Goal: Information Seeking & Learning: Learn about a topic

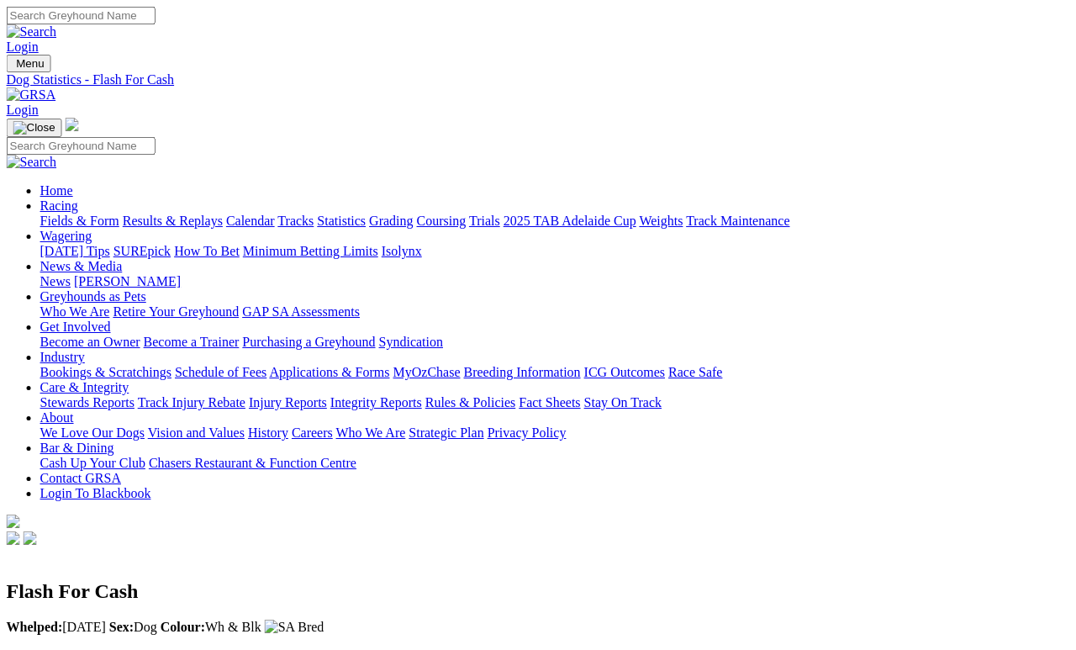
click at [155, 24] on input "Search" at bounding box center [81, 16] width 149 height 18
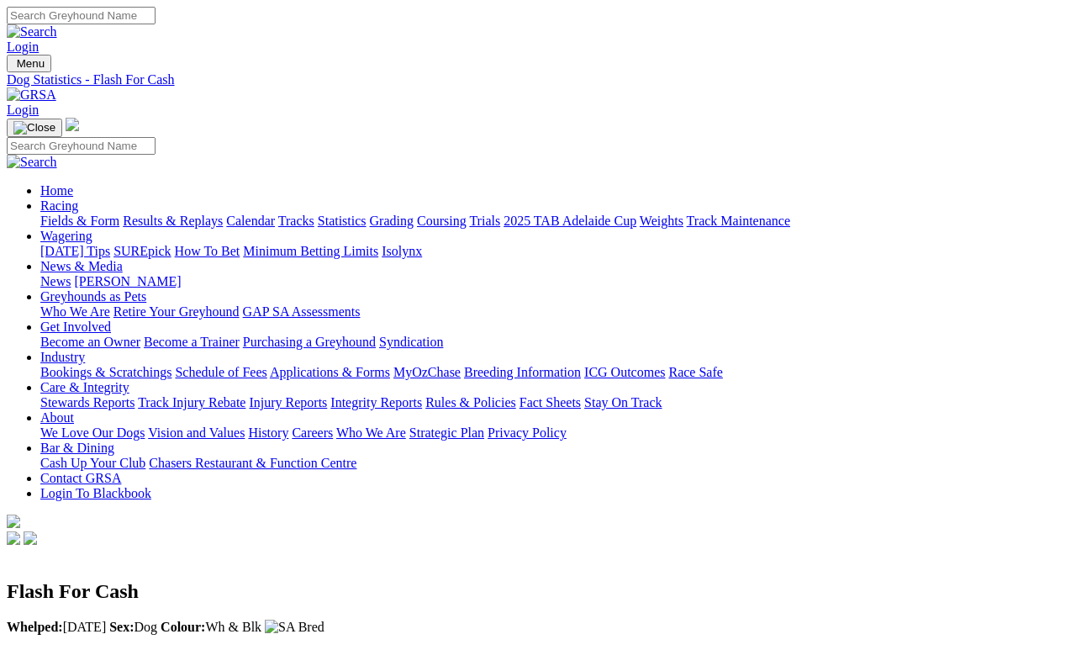
type input "C"
type input "Volken"
click at [57, 24] on img at bounding box center [32, 31] width 50 height 15
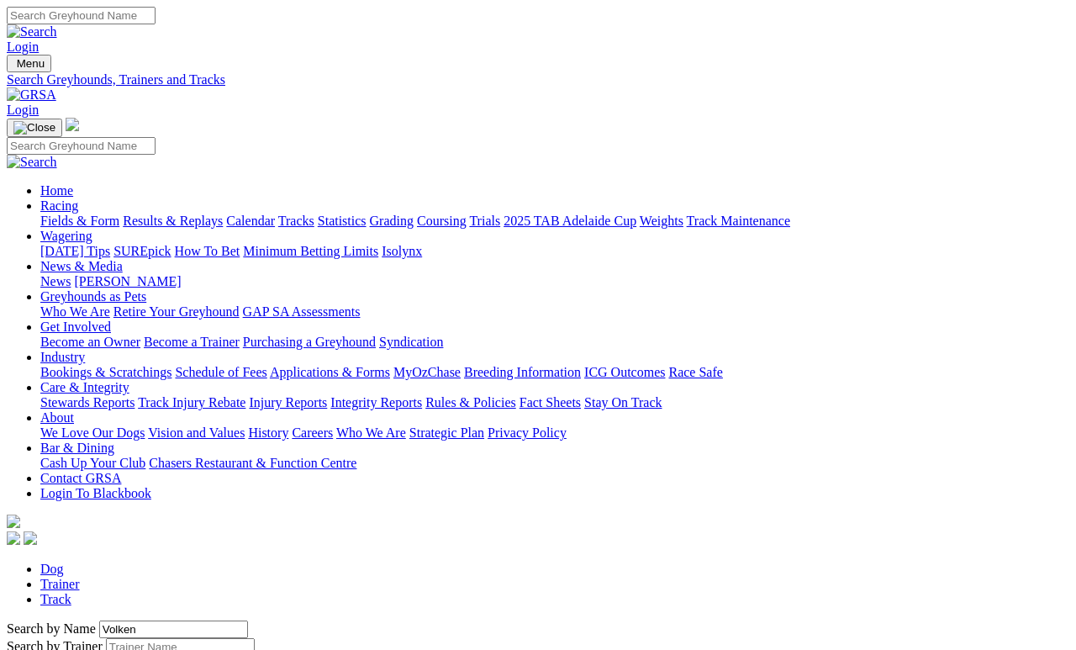
click at [80, 576] on link "Trainer" at bounding box center [59, 583] width 39 height 14
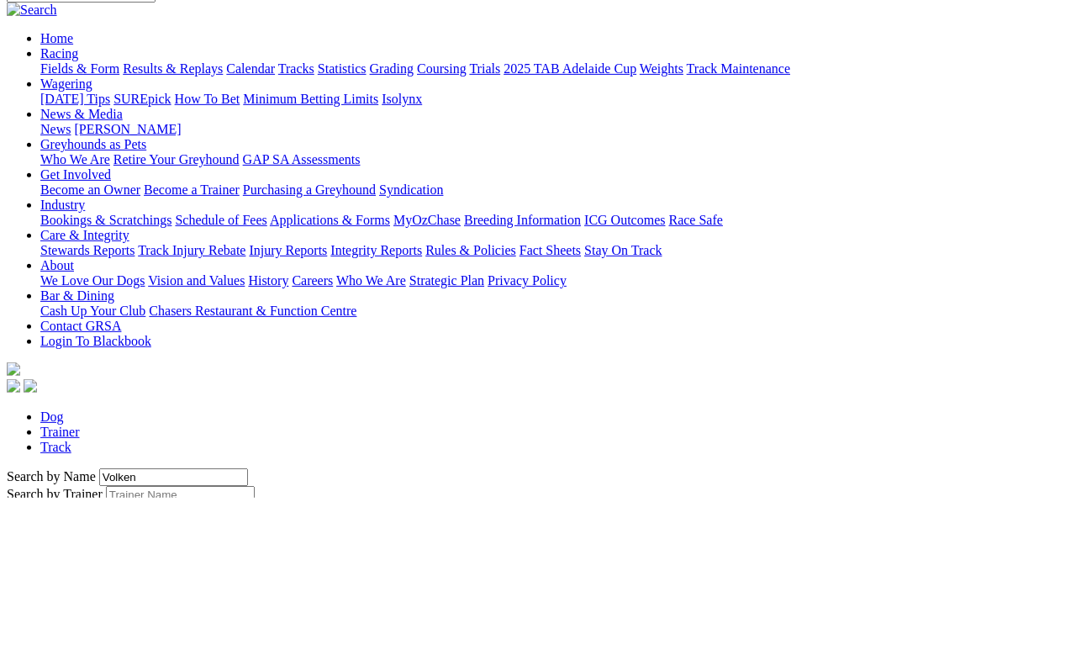
type input "Adrian"
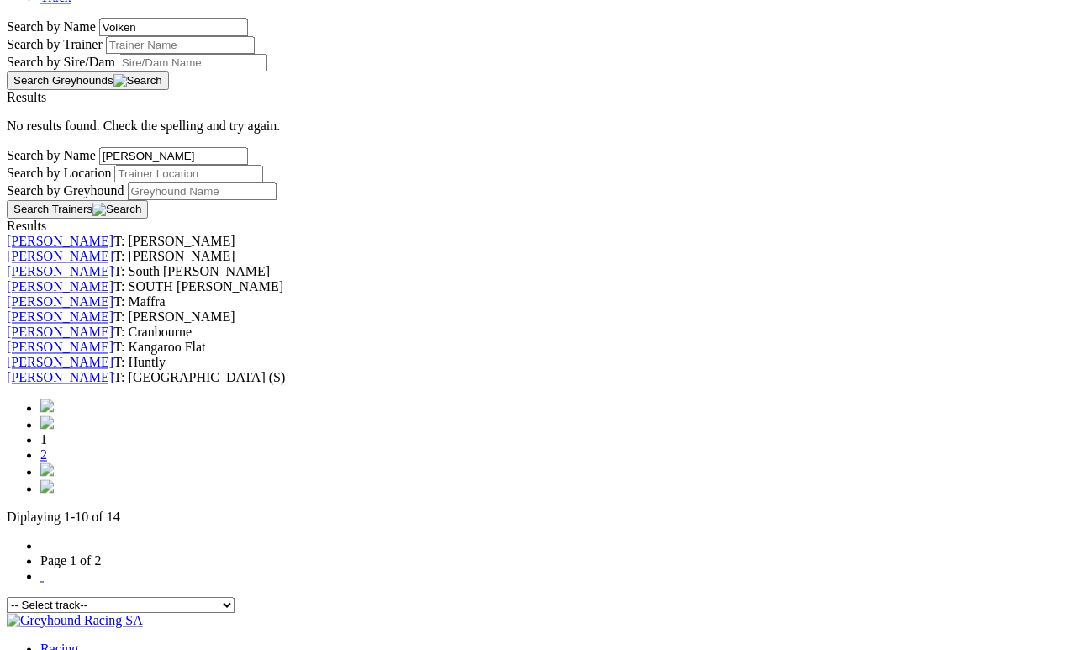
scroll to position [600, 0]
click at [113, 371] on link "[PERSON_NAME]" at bounding box center [60, 363] width 107 height 14
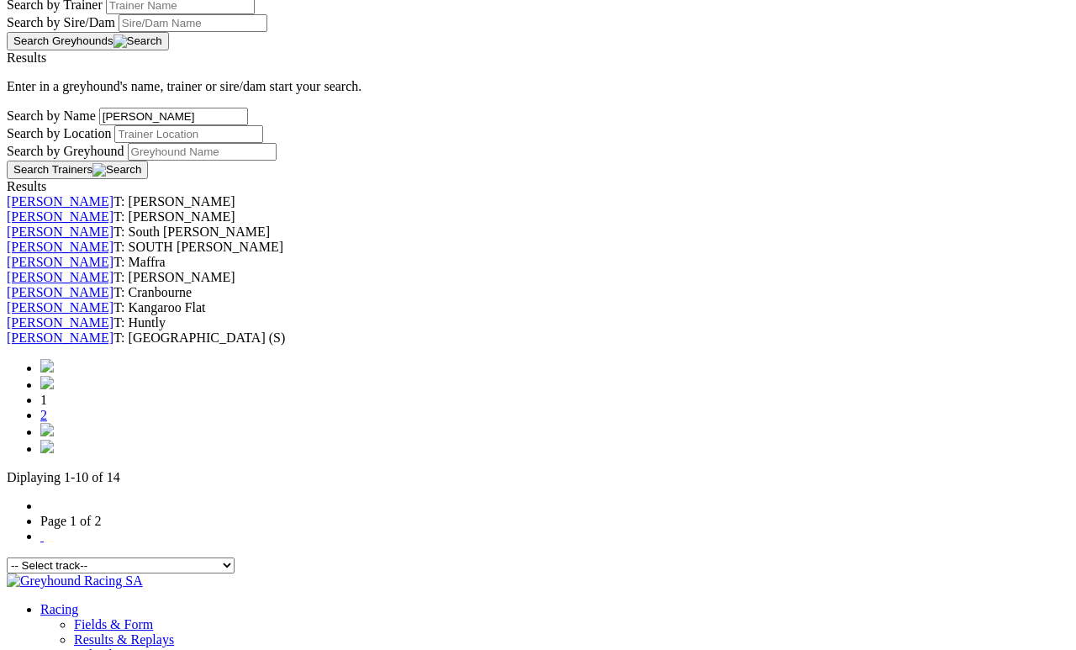
scroll to position [640, 0]
click at [113, 345] on link "[PERSON_NAME]" at bounding box center [60, 338] width 107 height 14
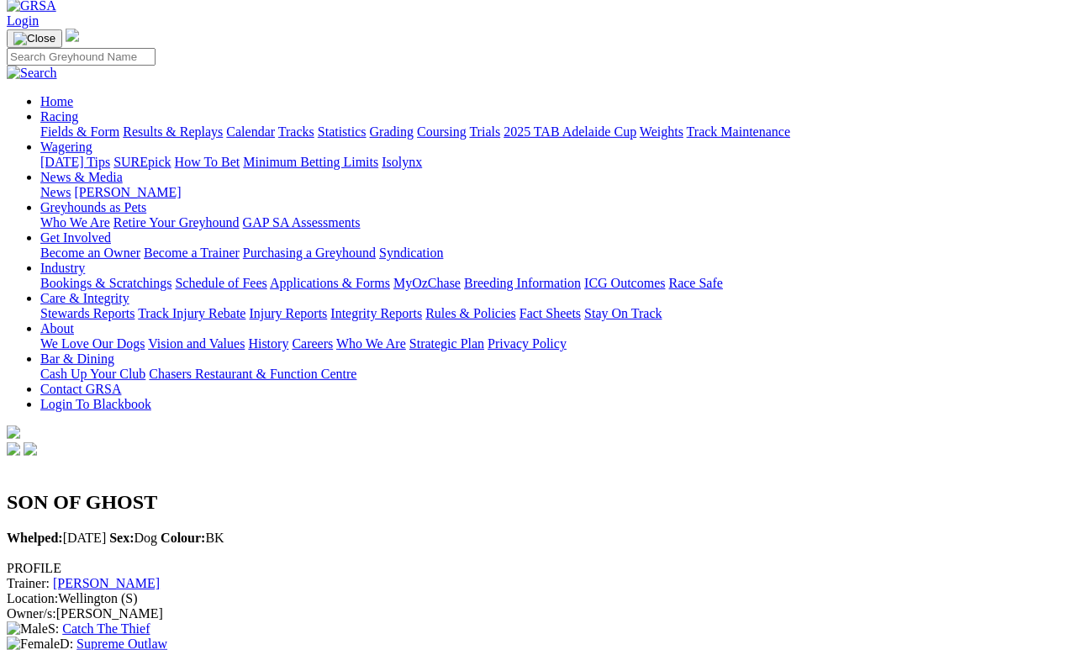
scroll to position [92, 0]
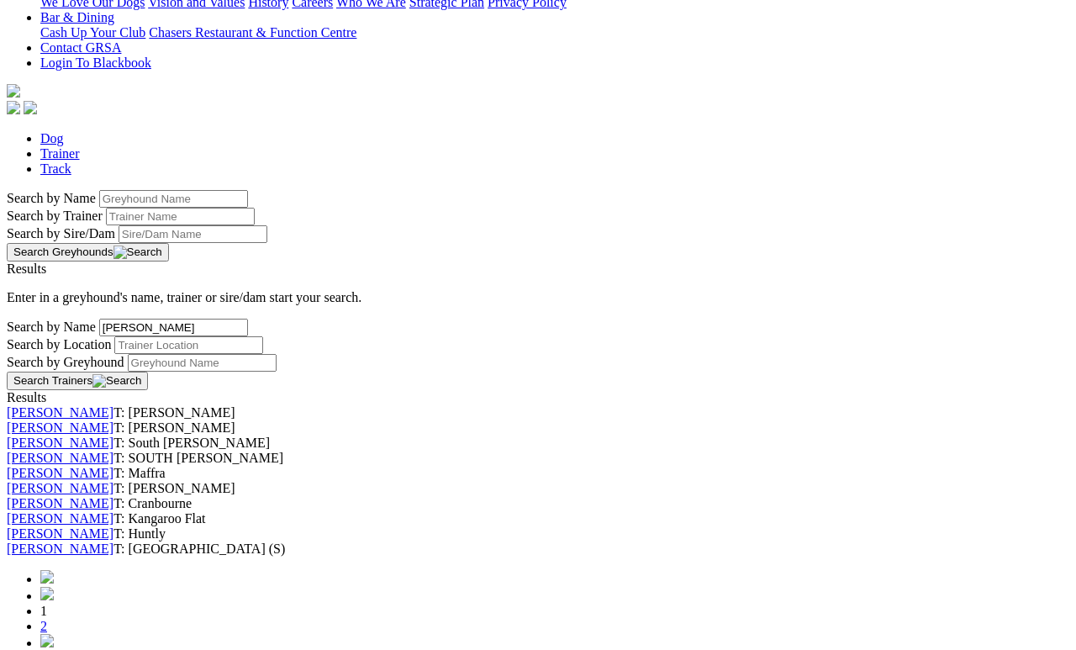
scroll to position [431, 0]
click at [113, 404] on link "[PERSON_NAME]" at bounding box center [60, 411] width 107 height 14
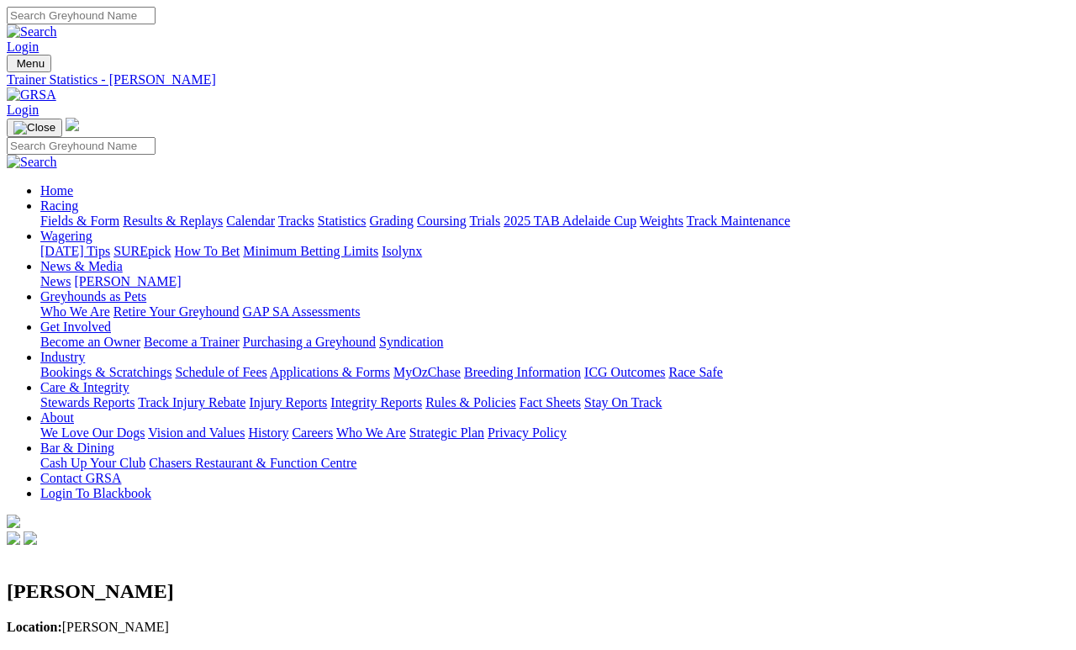
scroll to position [8, 0]
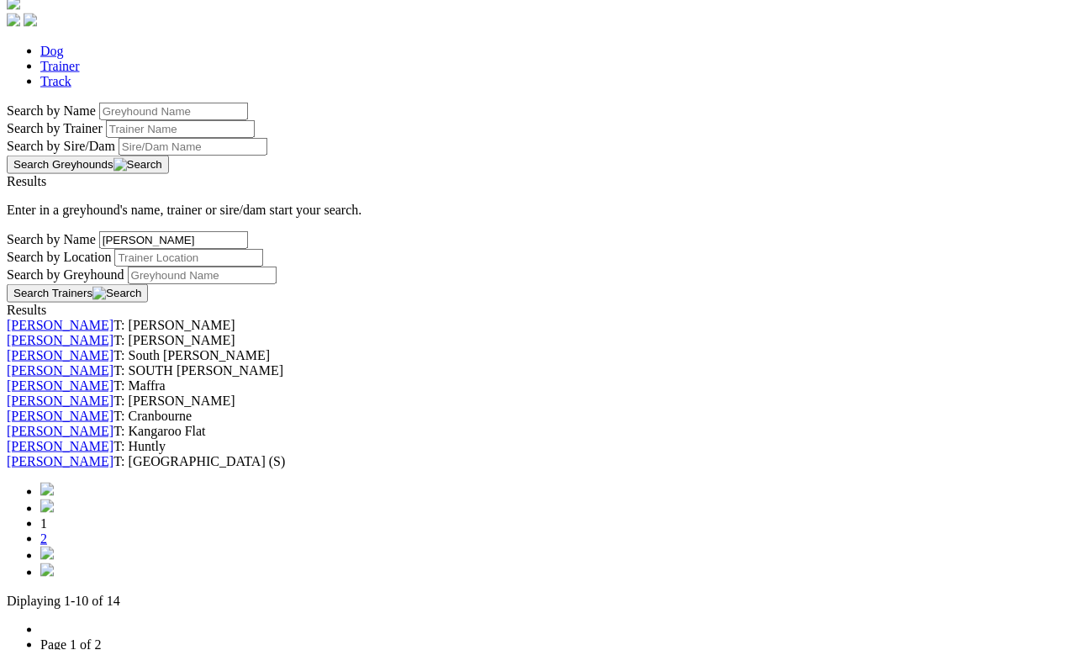
scroll to position [477, 0]
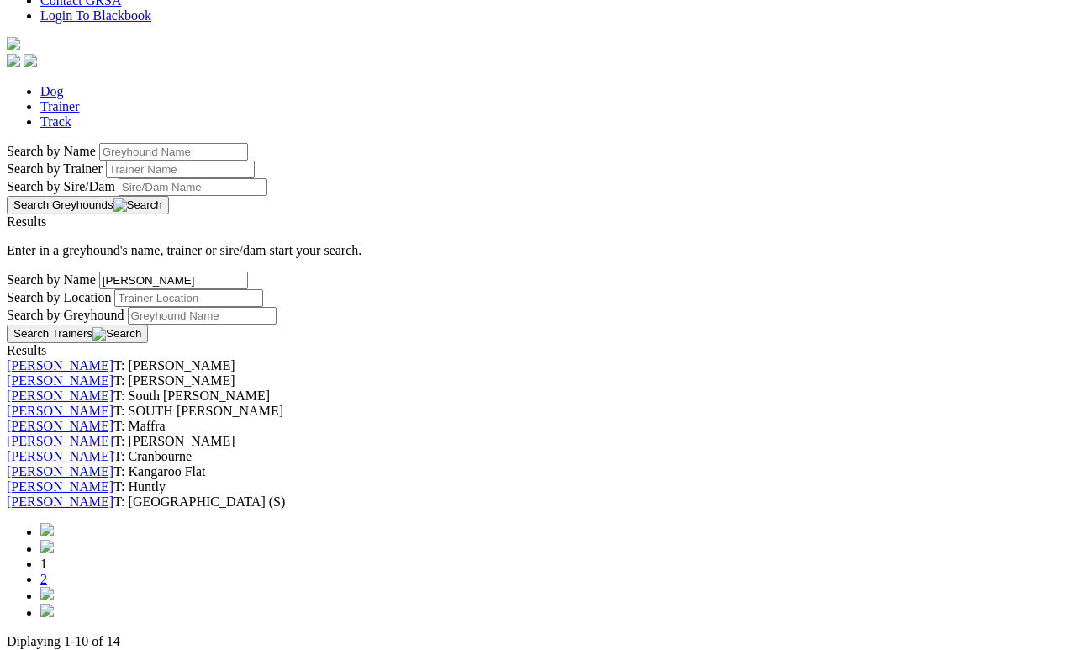
click at [113, 373] on link "[PERSON_NAME]" at bounding box center [60, 380] width 107 height 14
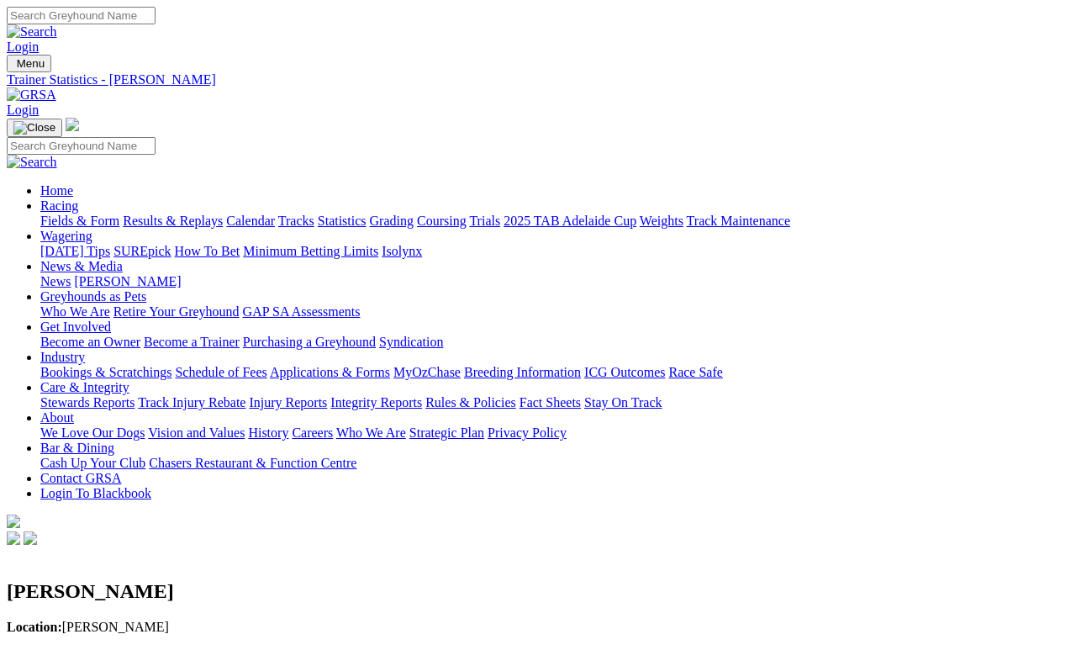
scroll to position [8, 0]
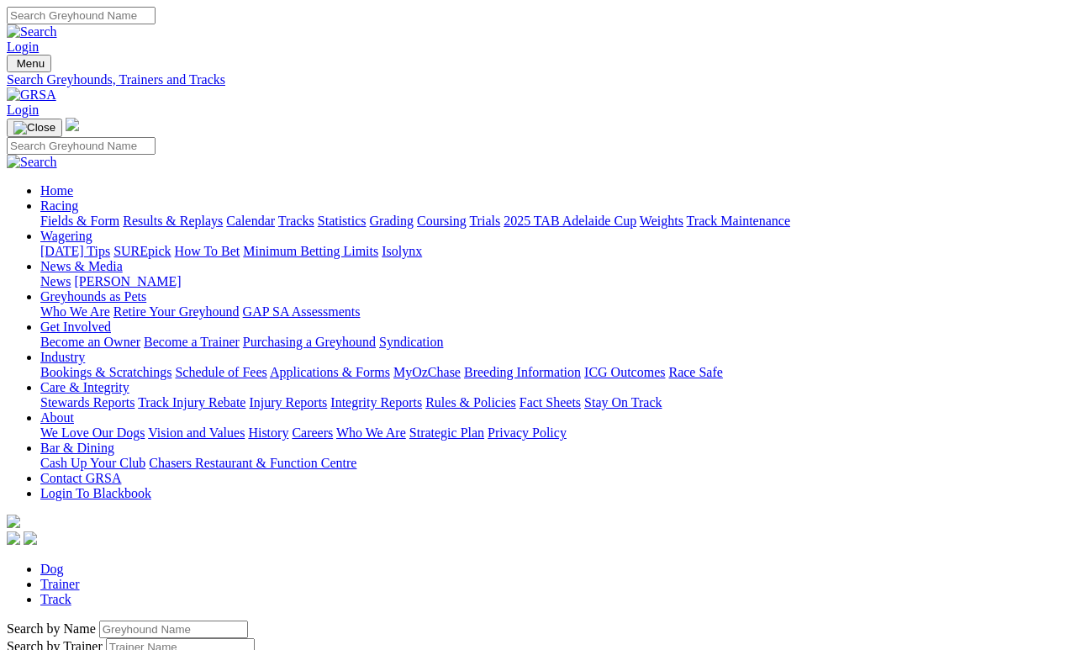
scroll to position [563, 0]
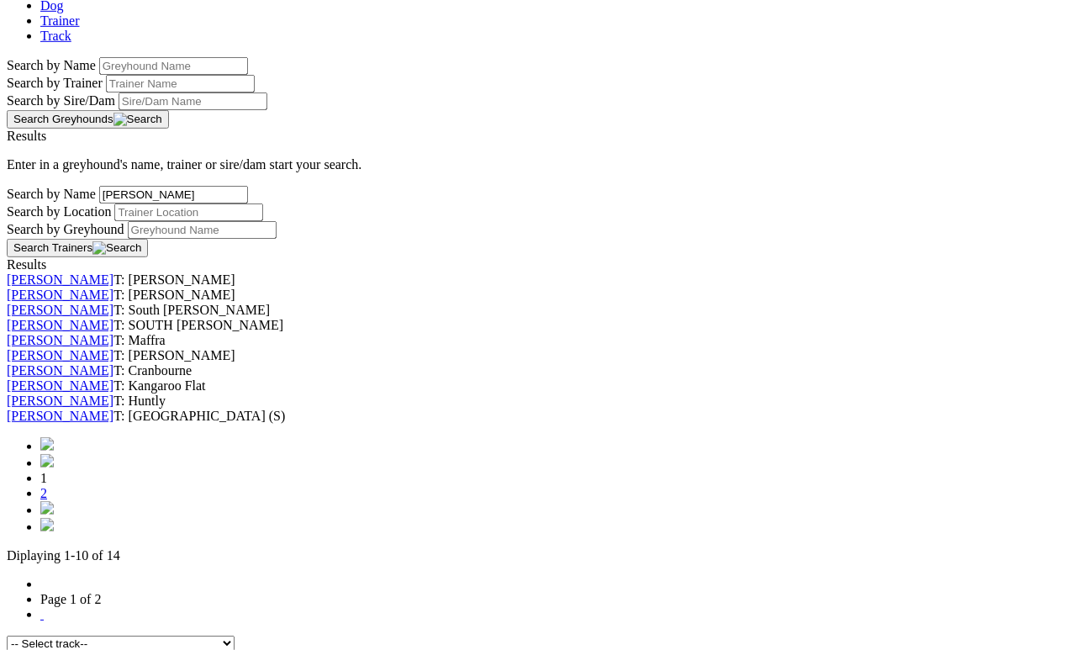
click at [233, 318] on div "[PERSON_NAME] T: SOUTH [PERSON_NAME]" at bounding box center [538, 325] width 1062 height 15
click at [113, 302] on link "[PERSON_NAME]" at bounding box center [60, 309] width 107 height 14
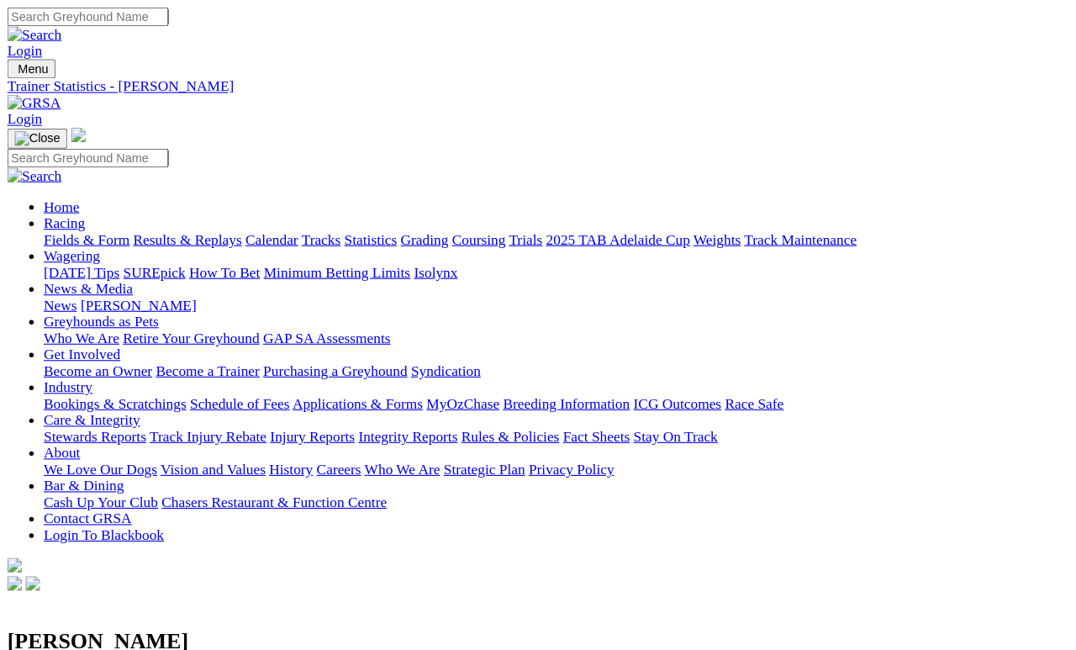
scroll to position [8, 0]
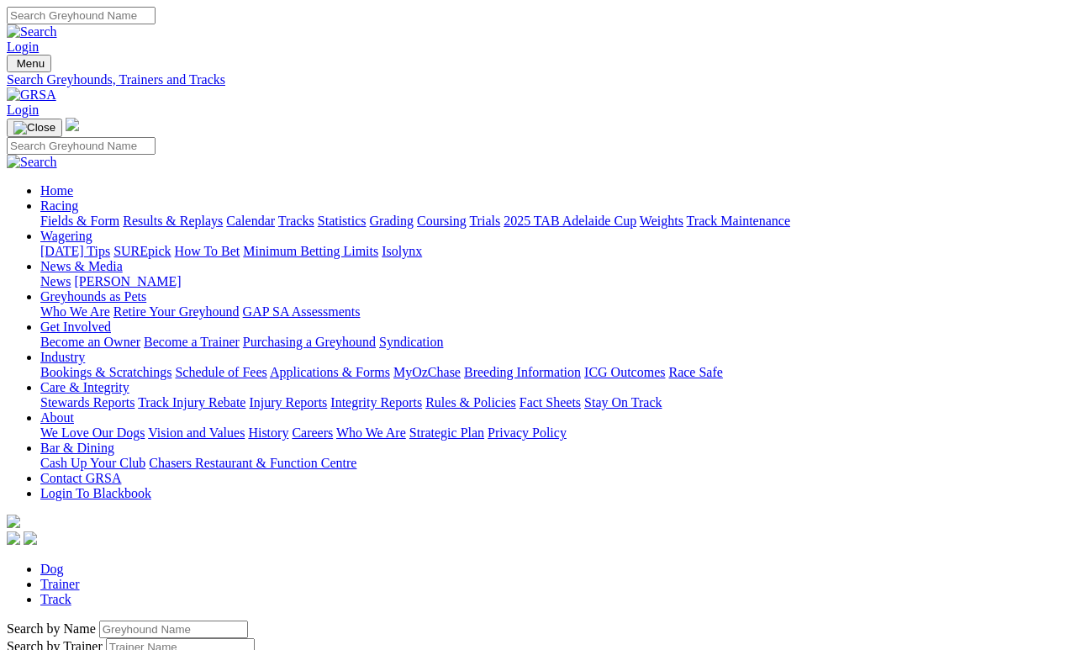
scroll to position [644, 0]
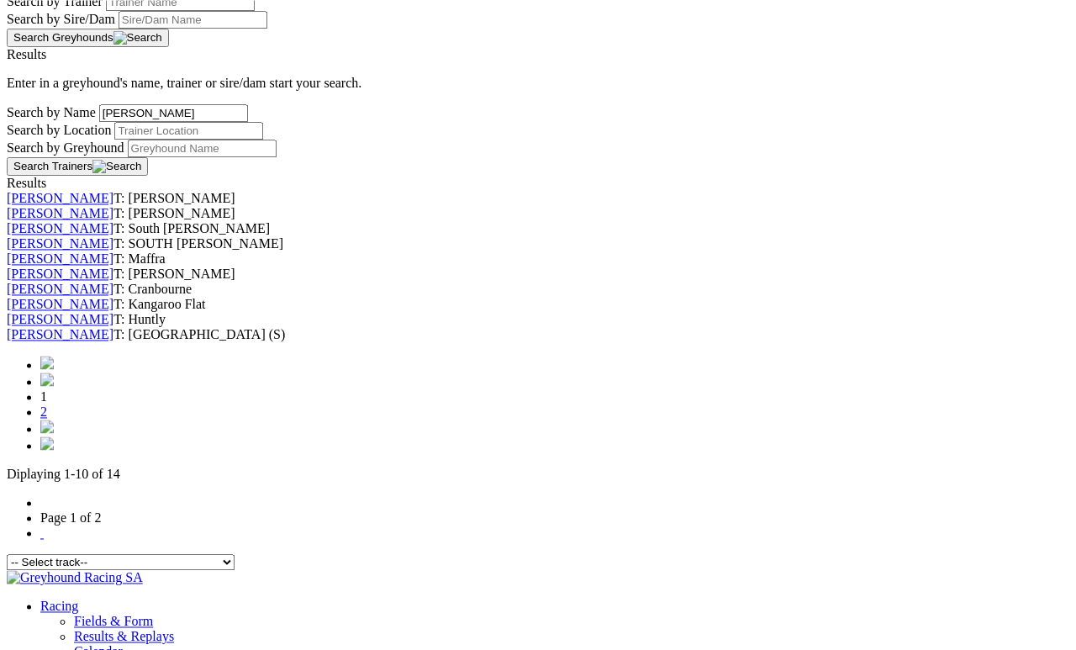
click at [113, 251] on link "[PERSON_NAME]" at bounding box center [60, 258] width 107 height 14
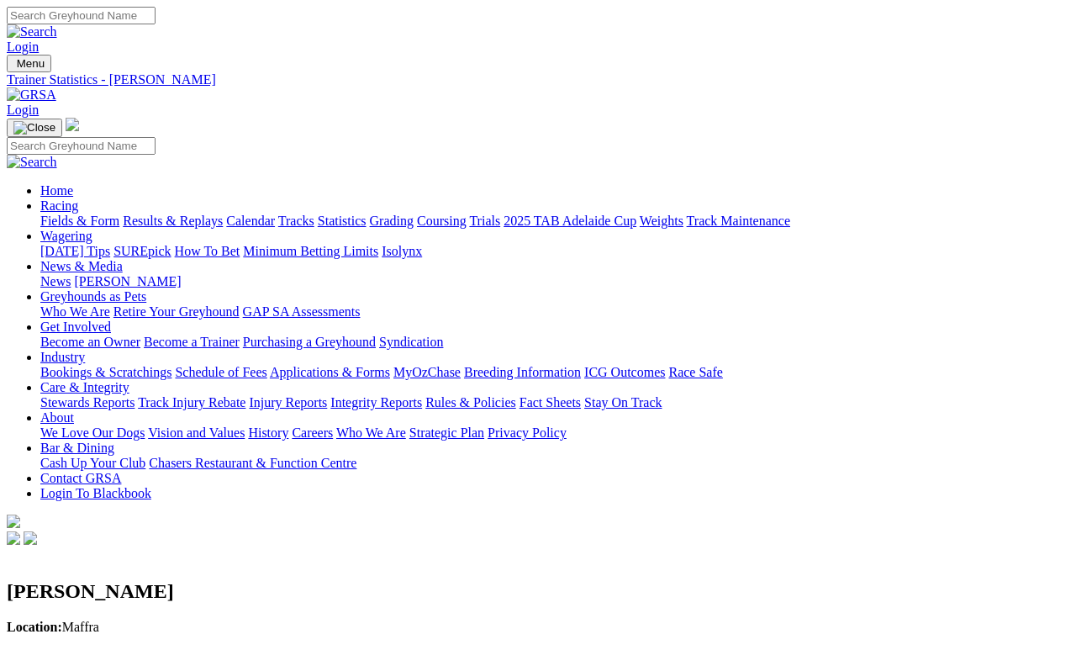
scroll to position [8, 0]
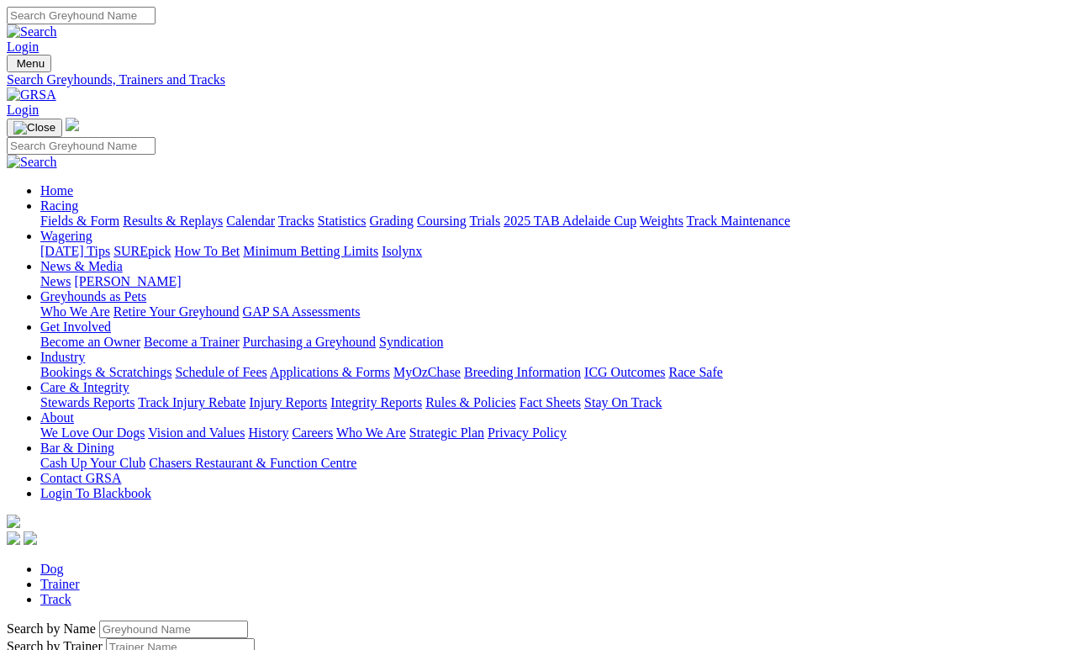
scroll to position [723, 0]
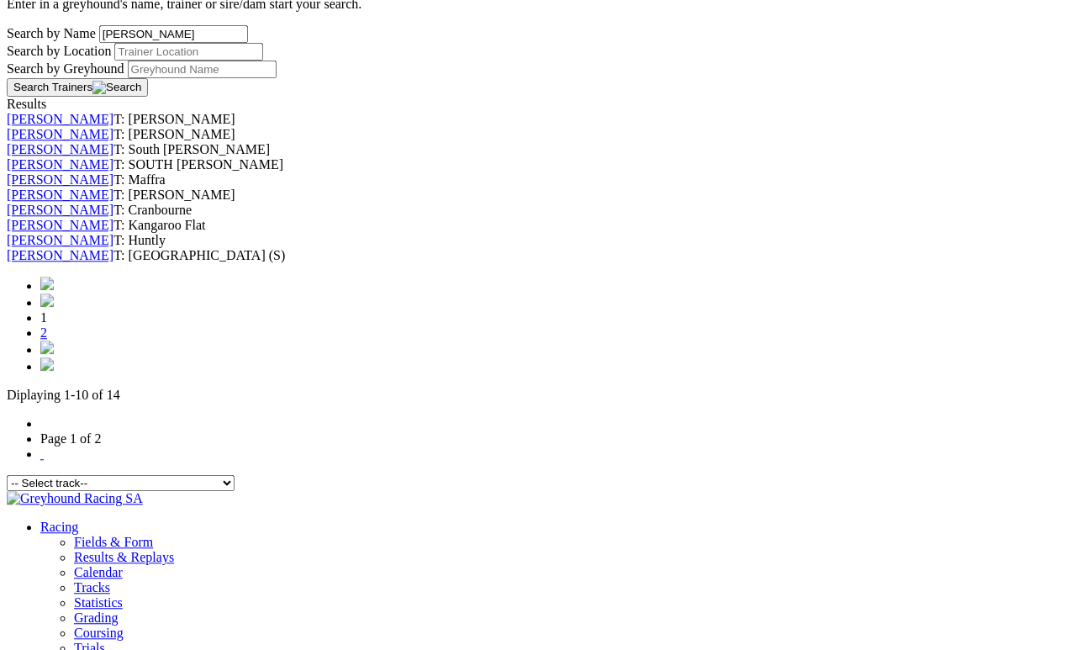
click at [113, 172] on link "Adrian Smit" at bounding box center [60, 179] width 107 height 14
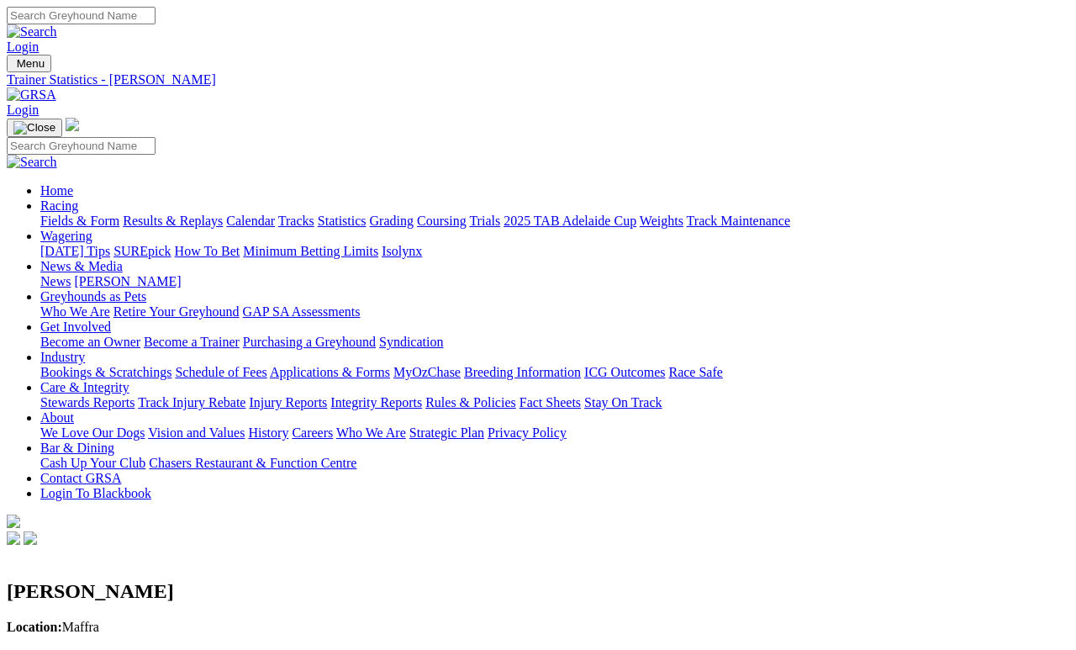
scroll to position [8, 0]
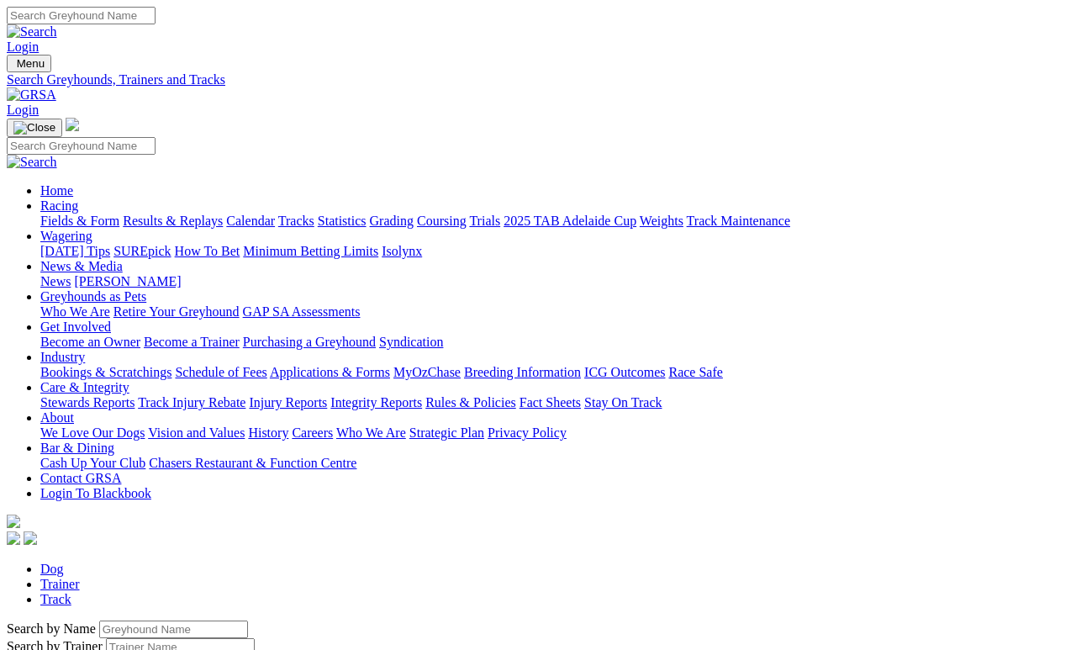
scroll to position [800, 0]
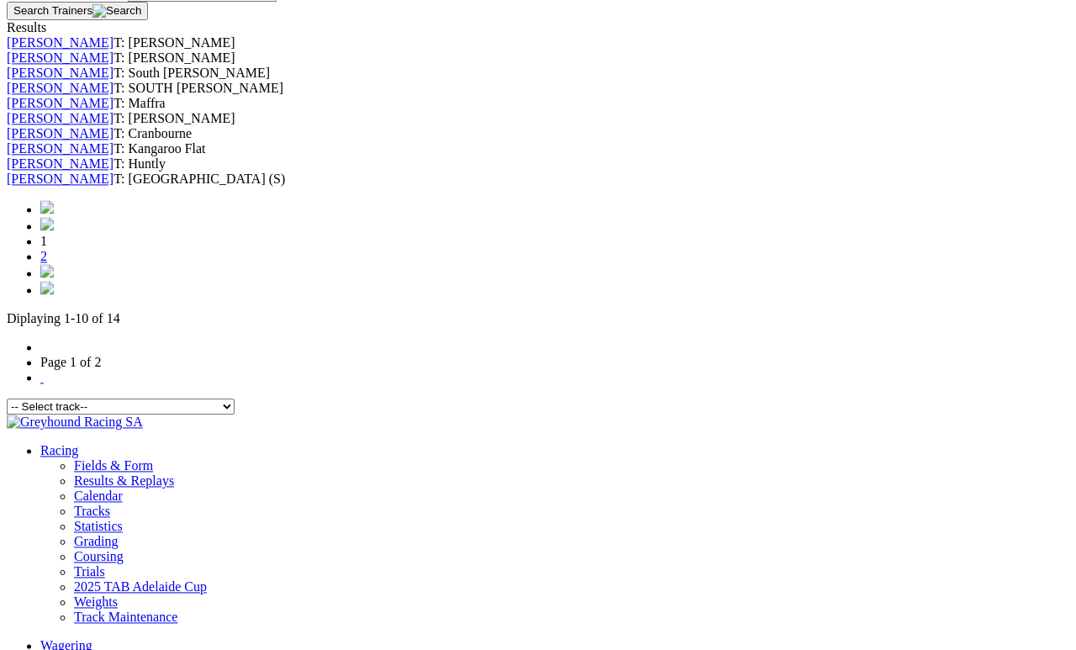
click at [113, 155] on link "[PERSON_NAME]" at bounding box center [60, 148] width 107 height 14
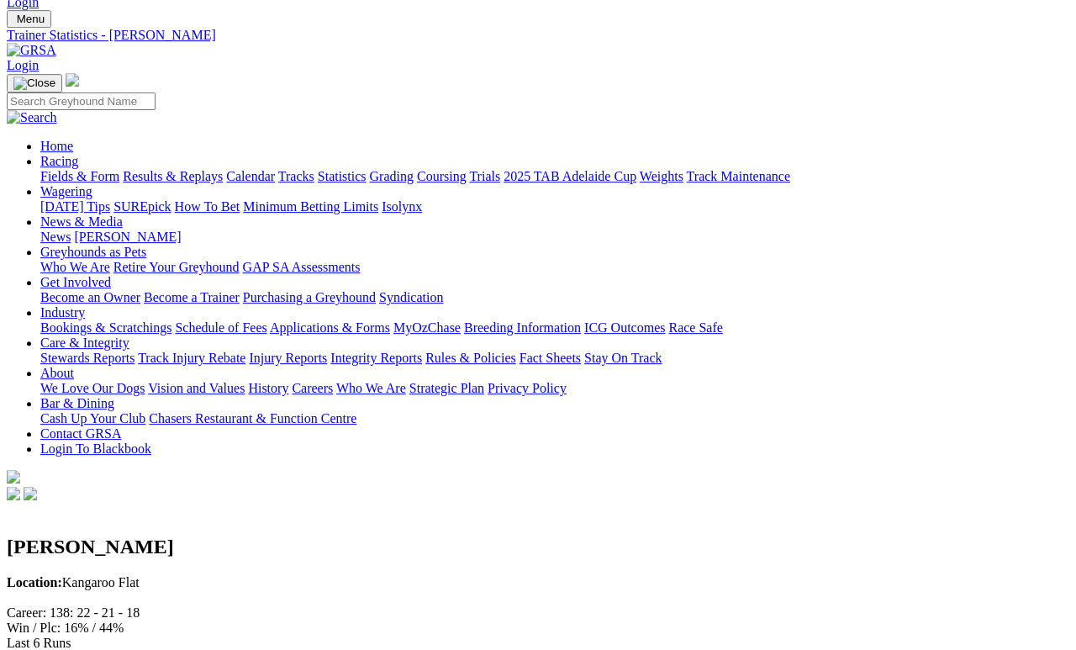
scroll to position [45, 0]
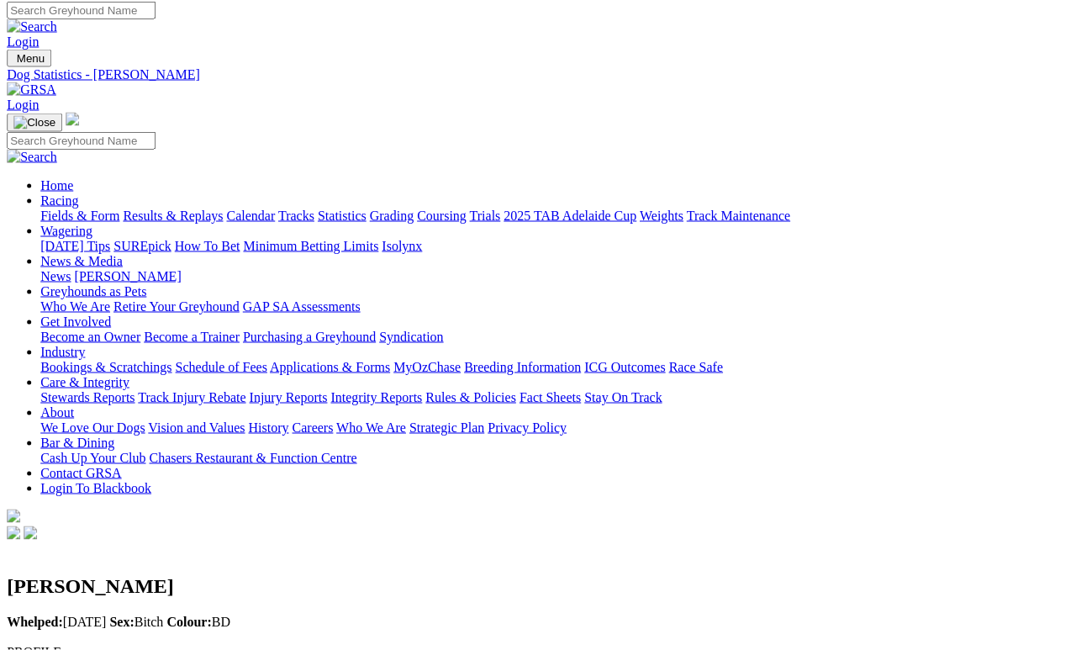
scroll to position [0, 2]
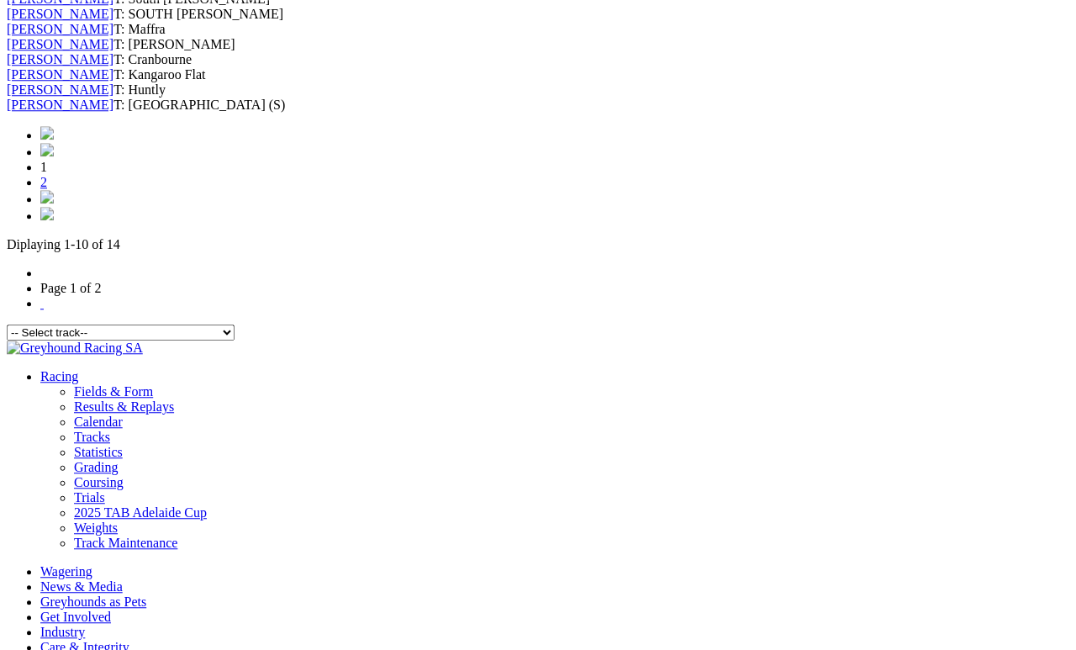
scroll to position [800, 0]
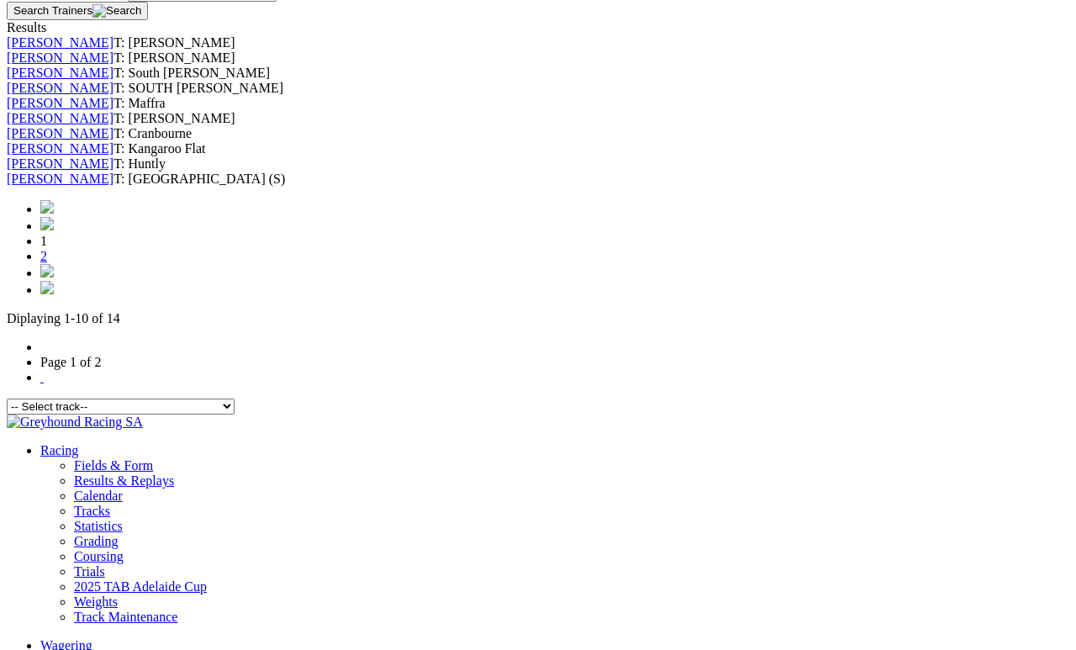
click at [113, 186] on link "[PERSON_NAME]" at bounding box center [60, 178] width 107 height 14
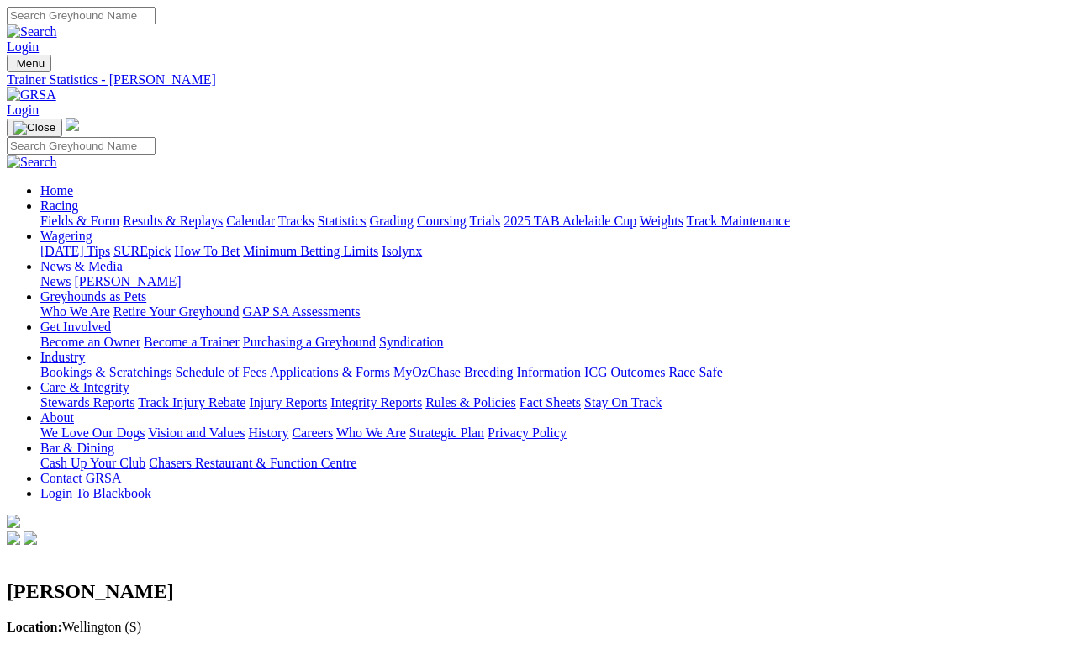
scroll to position [8, 0]
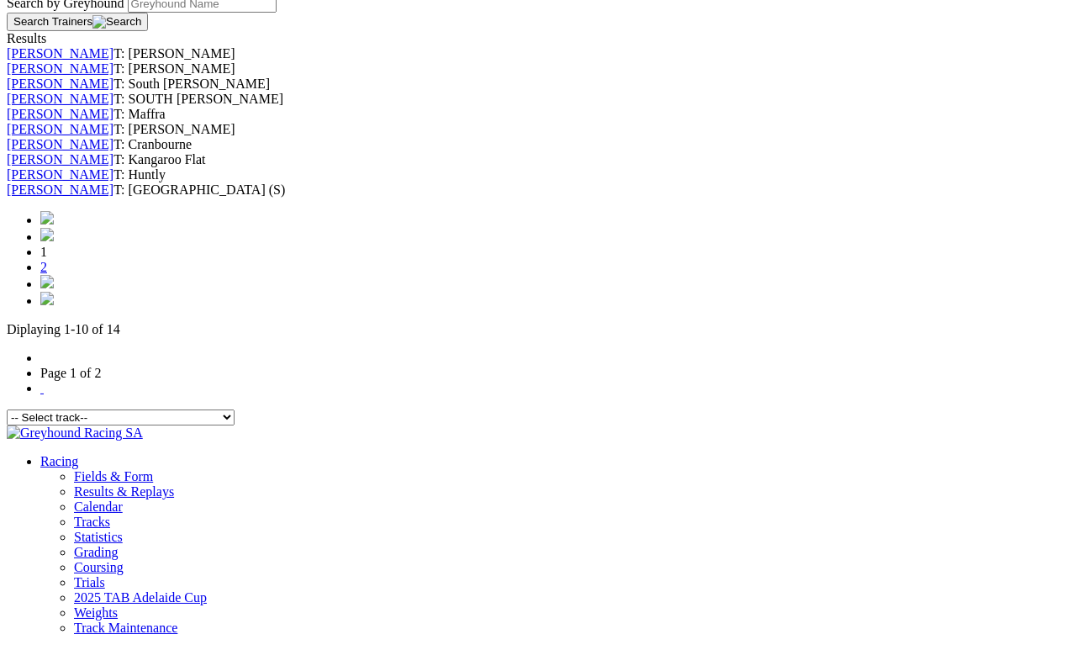
scroll to position [777, 0]
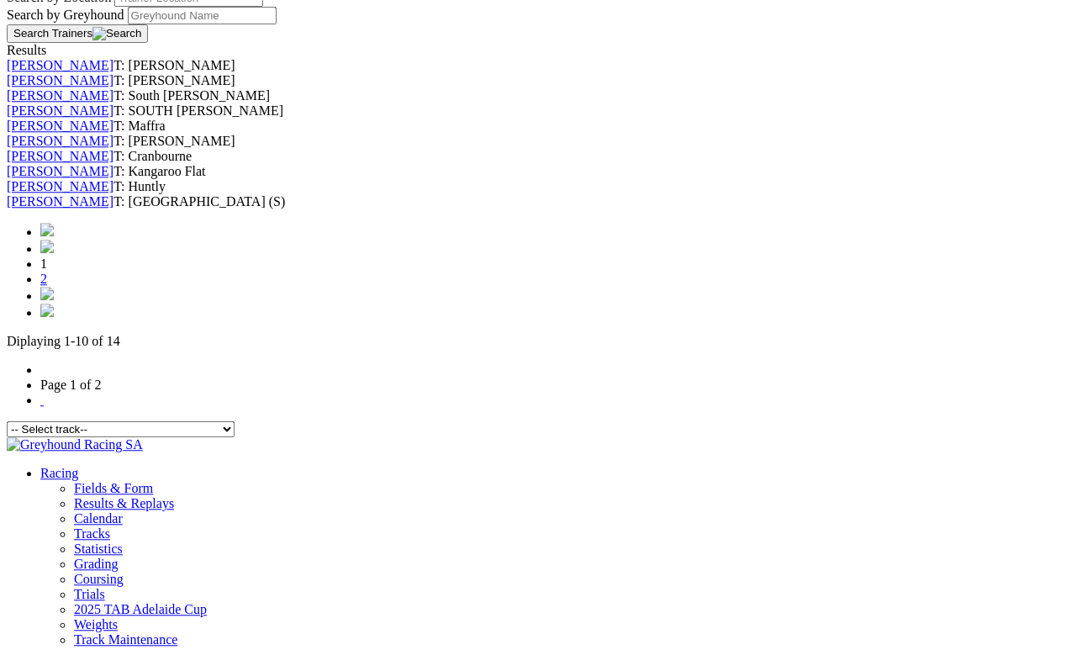
click at [113, 178] on link "[PERSON_NAME]" at bounding box center [60, 171] width 107 height 14
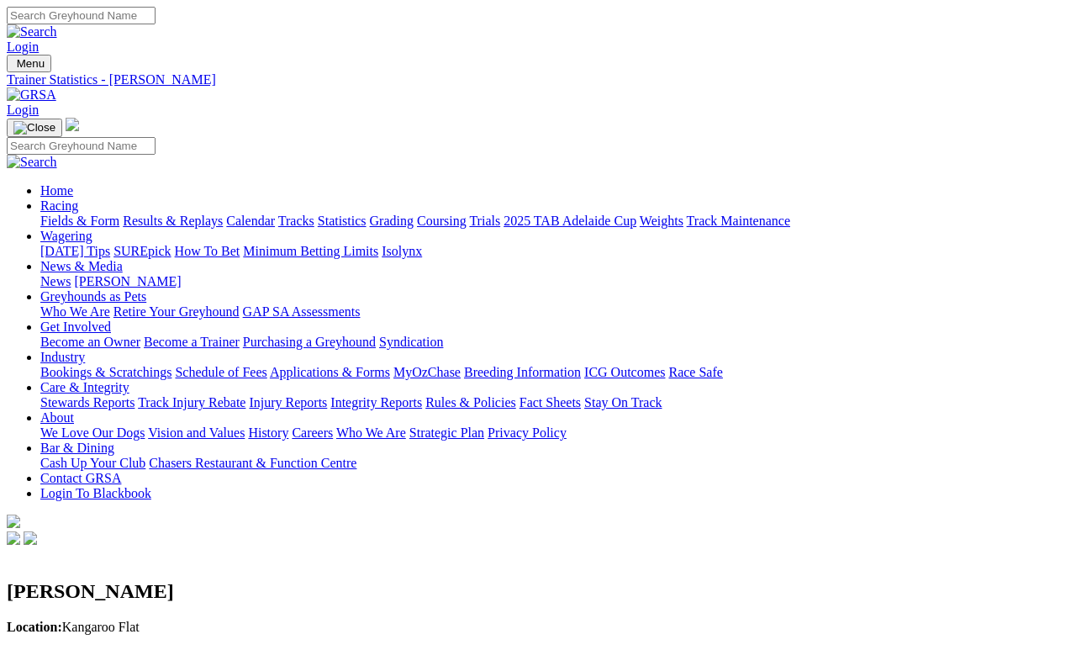
scroll to position [8, 0]
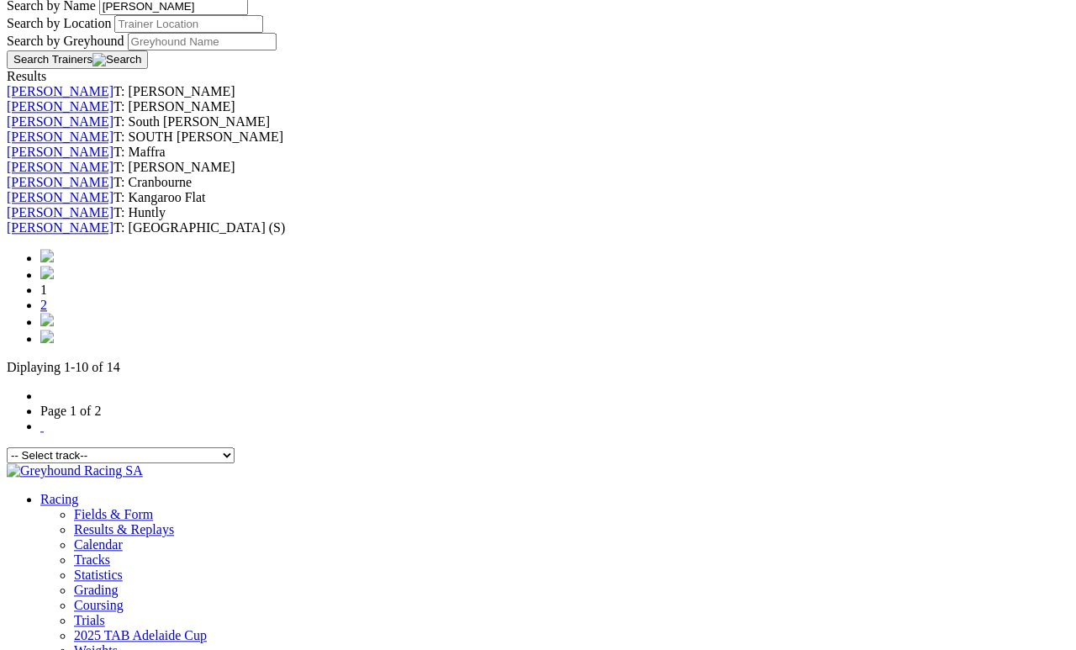
scroll to position [744, 0]
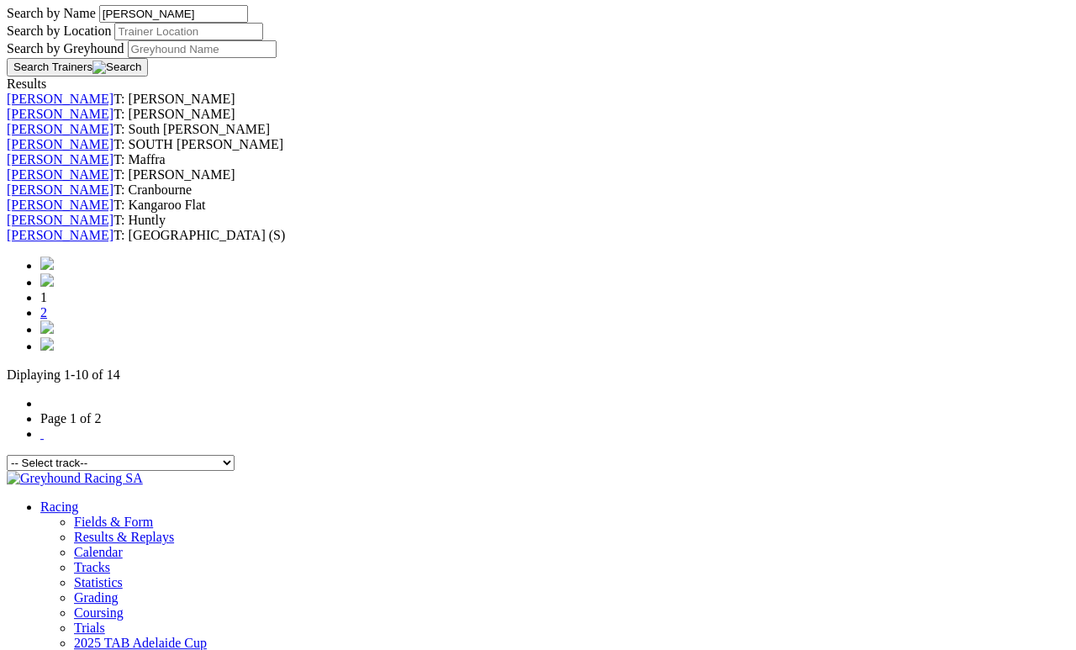
click at [113, 197] on link "[PERSON_NAME]" at bounding box center [60, 189] width 107 height 14
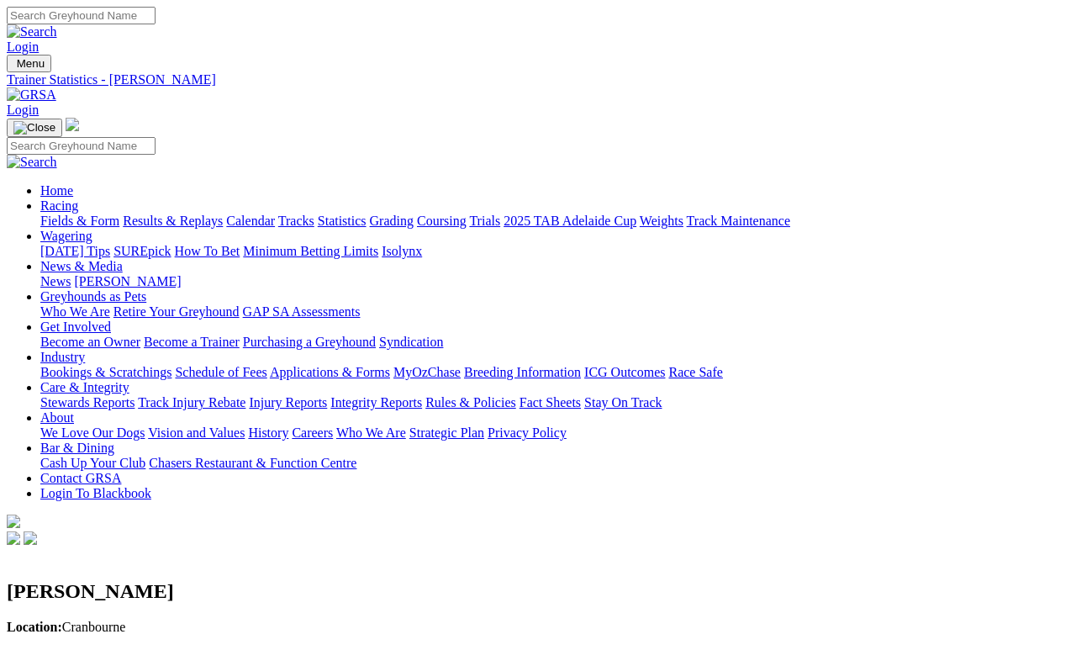
scroll to position [8, 0]
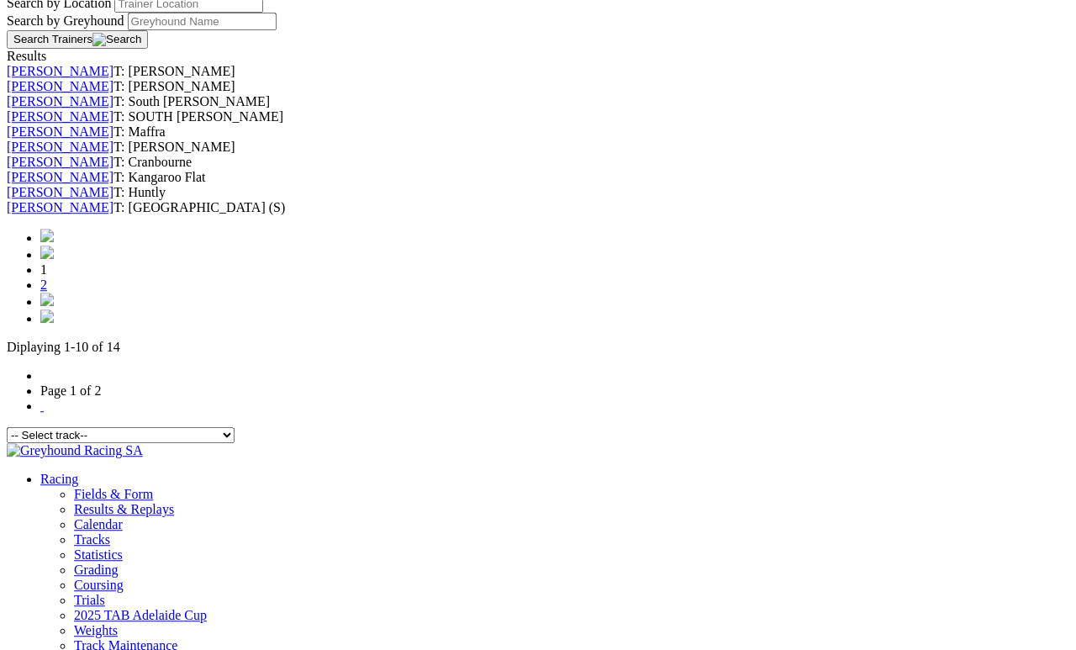
scroll to position [764, 0]
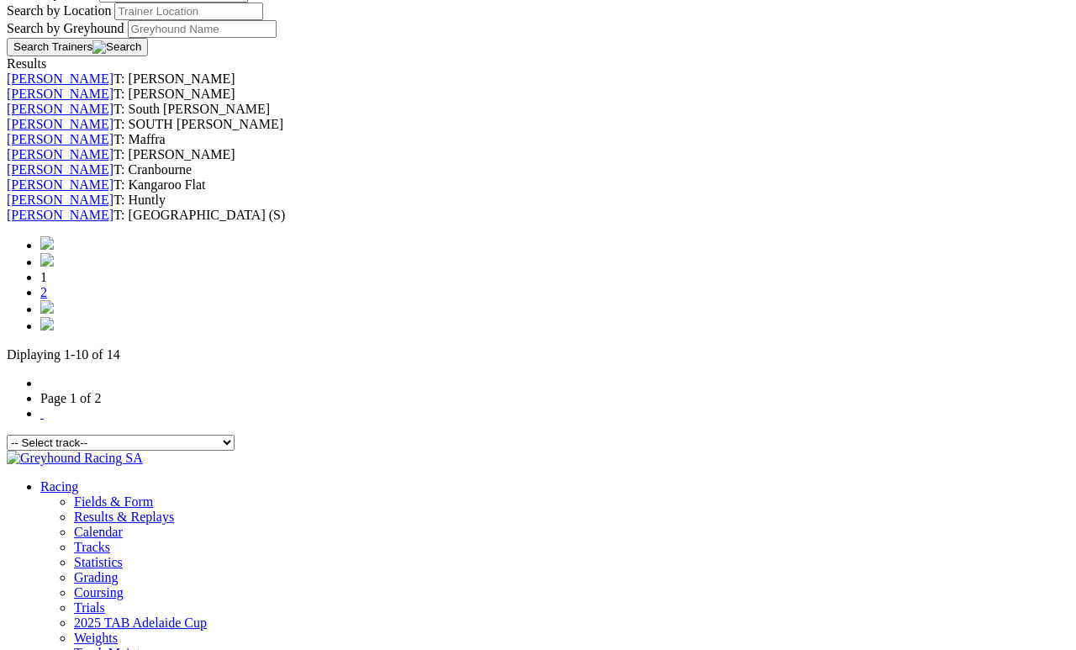
click at [113, 147] on link "[PERSON_NAME]" at bounding box center [60, 154] width 107 height 14
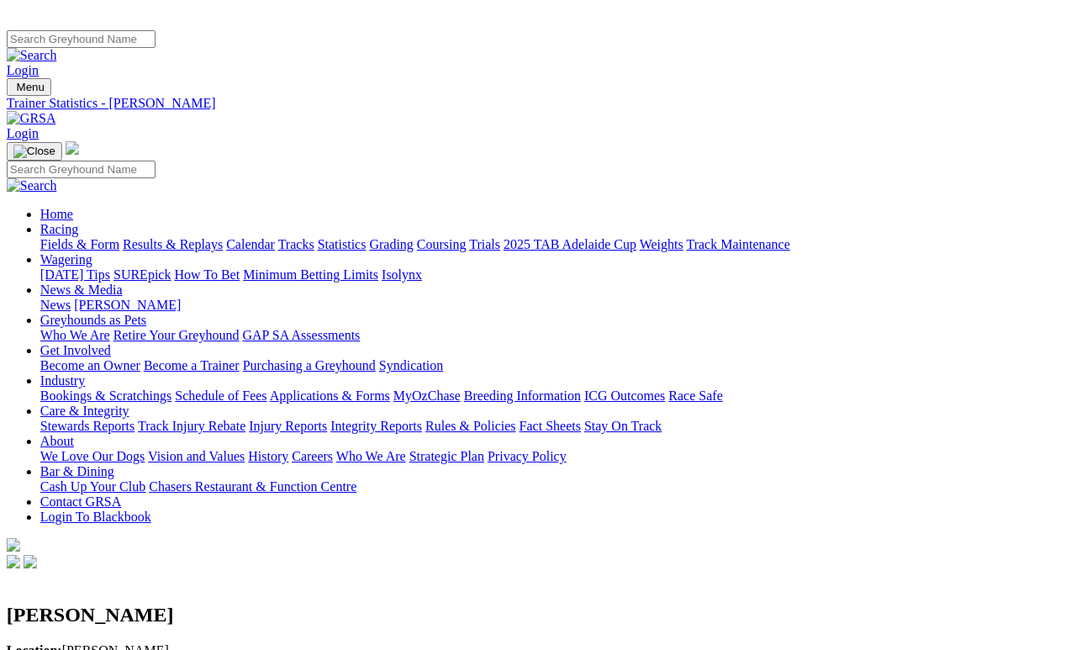
scroll to position [0, 10]
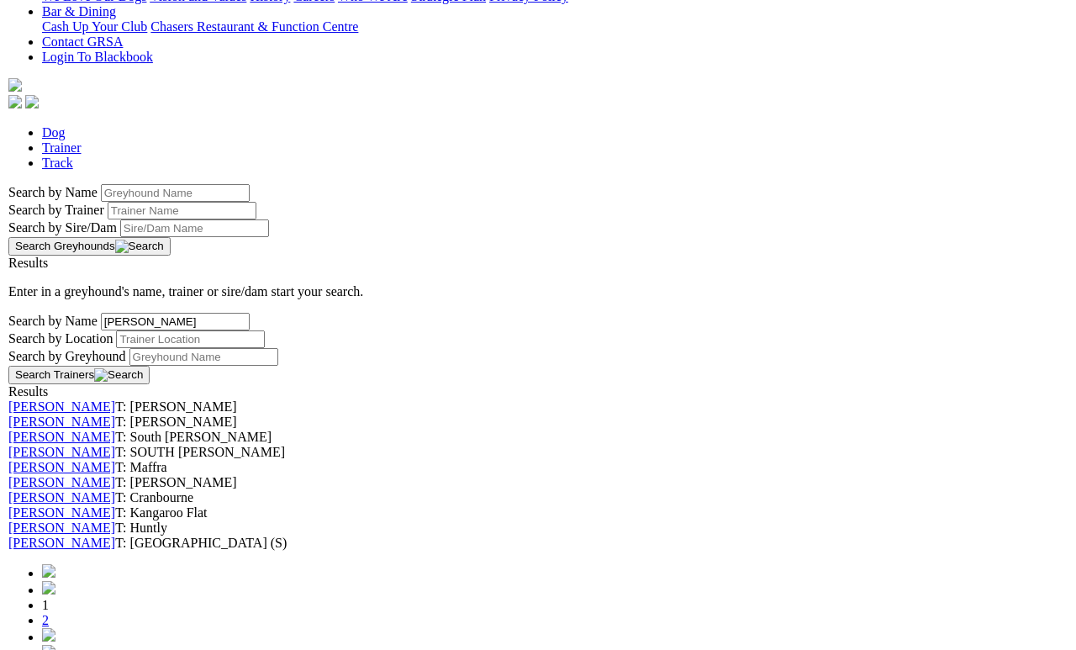
scroll to position [434, 0]
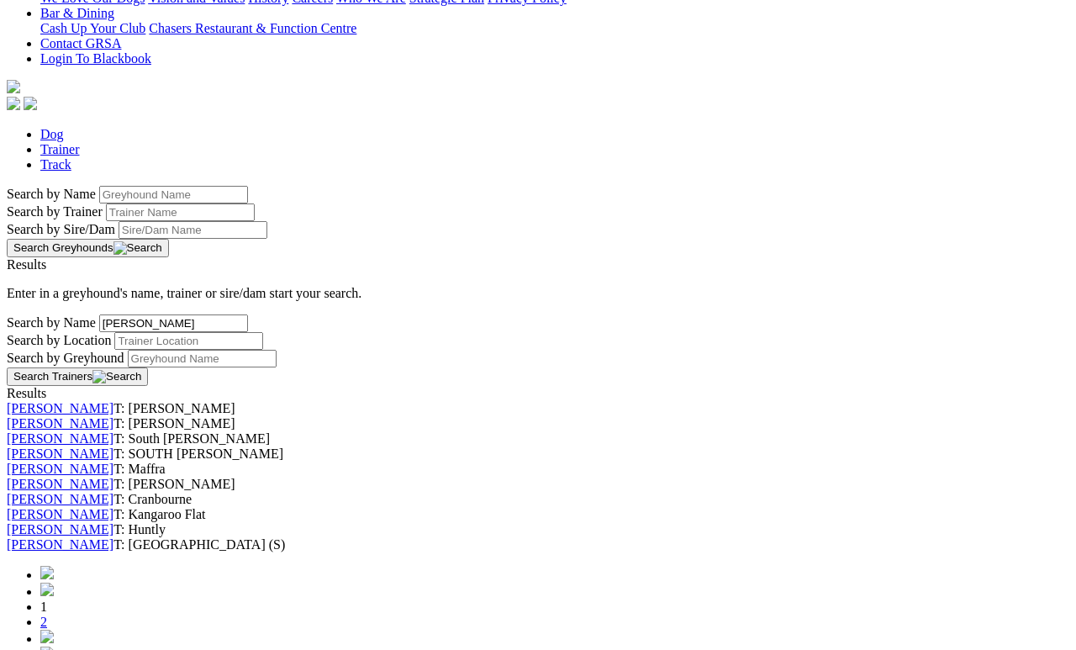
click at [113, 446] on link "[PERSON_NAME]" at bounding box center [60, 453] width 107 height 14
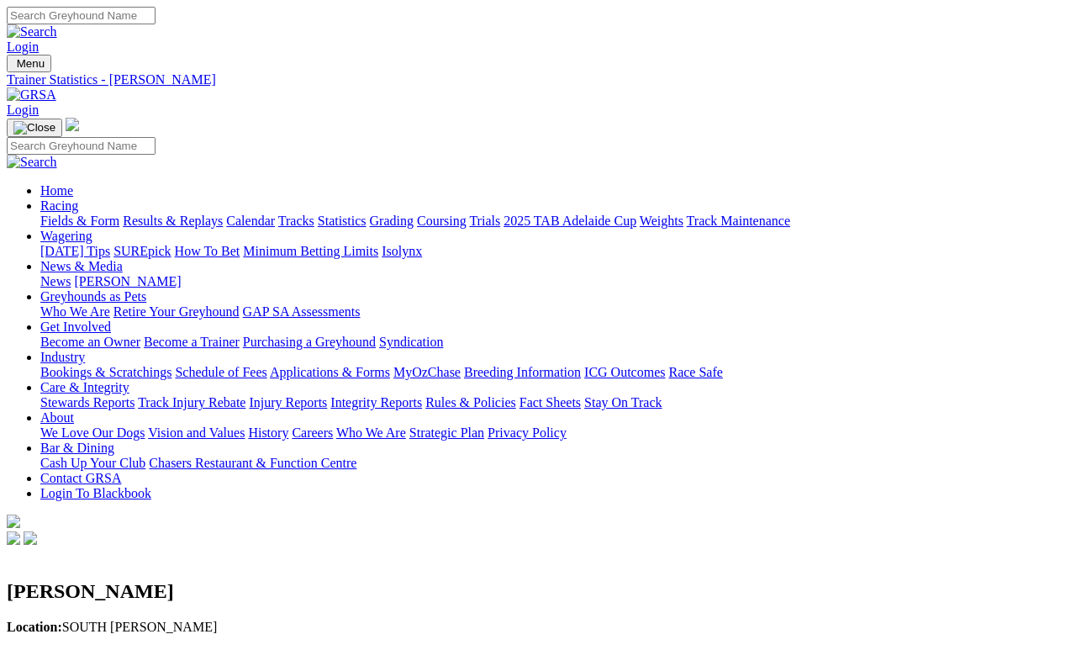
scroll to position [8, 0]
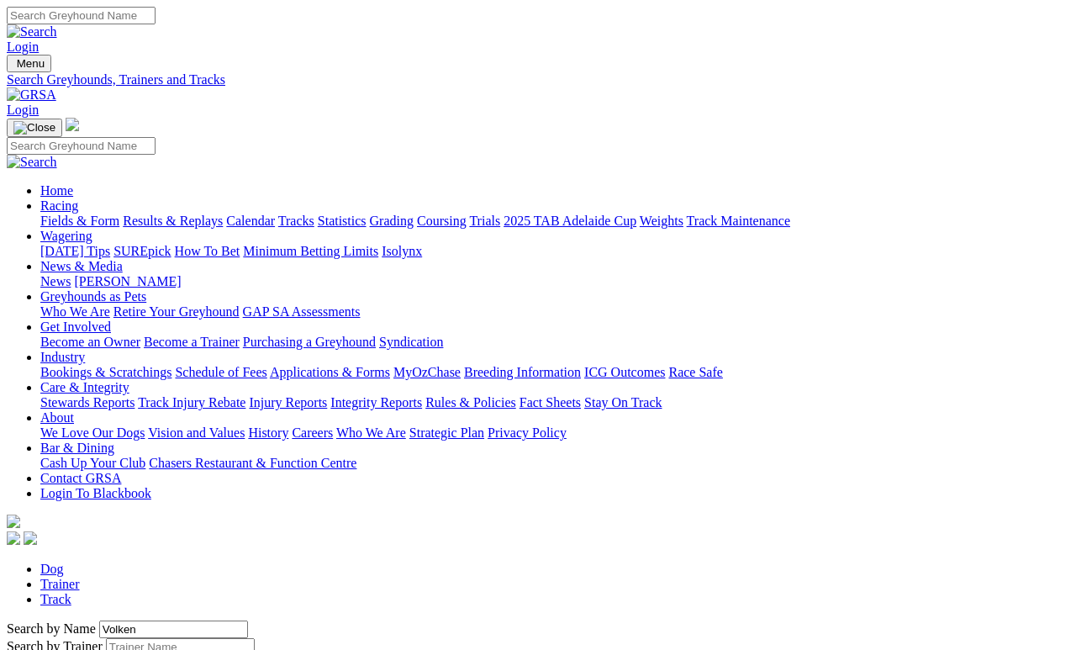
click at [80, 576] on link "Trainer" at bounding box center [59, 583] width 39 height 14
click at [71, 592] on link "Track" at bounding box center [55, 599] width 31 height 14
click at [64, 561] on link "Dog" at bounding box center [52, 568] width 24 height 14
click at [149, 620] on input "Volken" at bounding box center [173, 629] width 149 height 18
click at [145, 620] on input "Volken" at bounding box center [173, 629] width 149 height 18
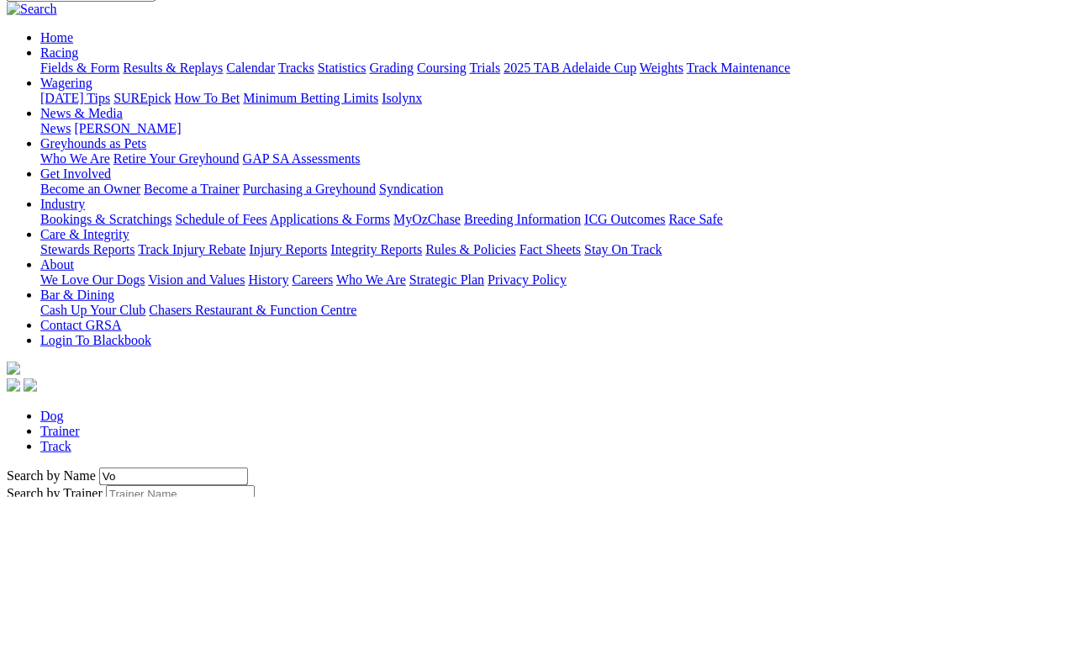
type input "V"
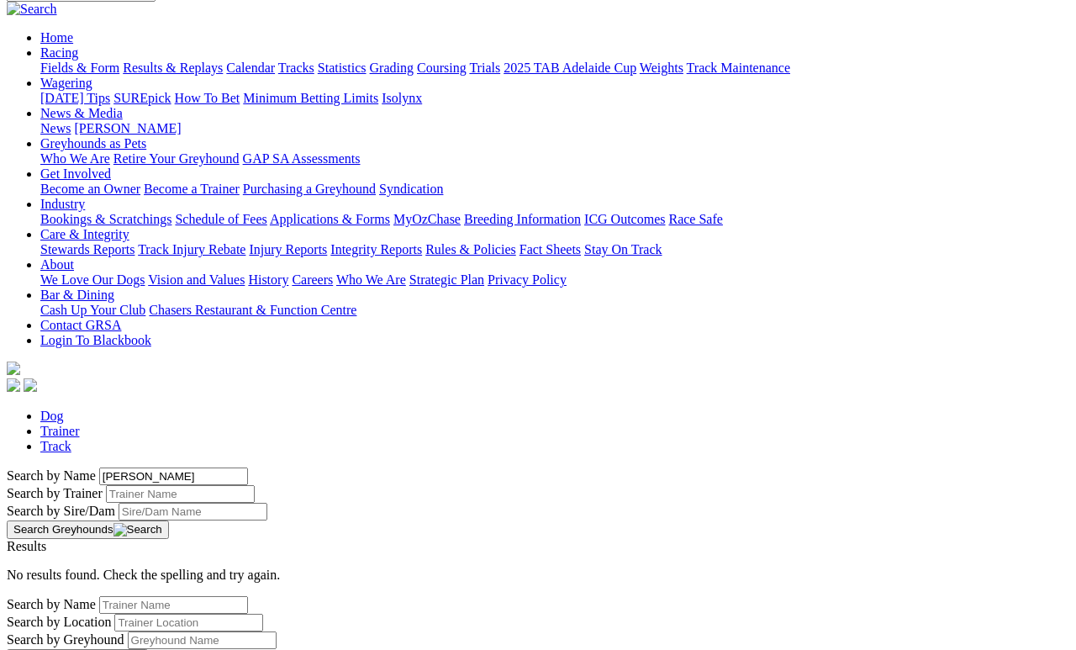
click at [169, 520] on button "Search Greyhounds" at bounding box center [88, 529] width 162 height 18
click at [297, 467] on div "Search by Name Fernando guriz" at bounding box center [538, 476] width 1062 height 18
click at [248, 467] on input "Fernando guriz" at bounding box center [173, 476] width 149 height 18
type input "[PERSON_NAME]"
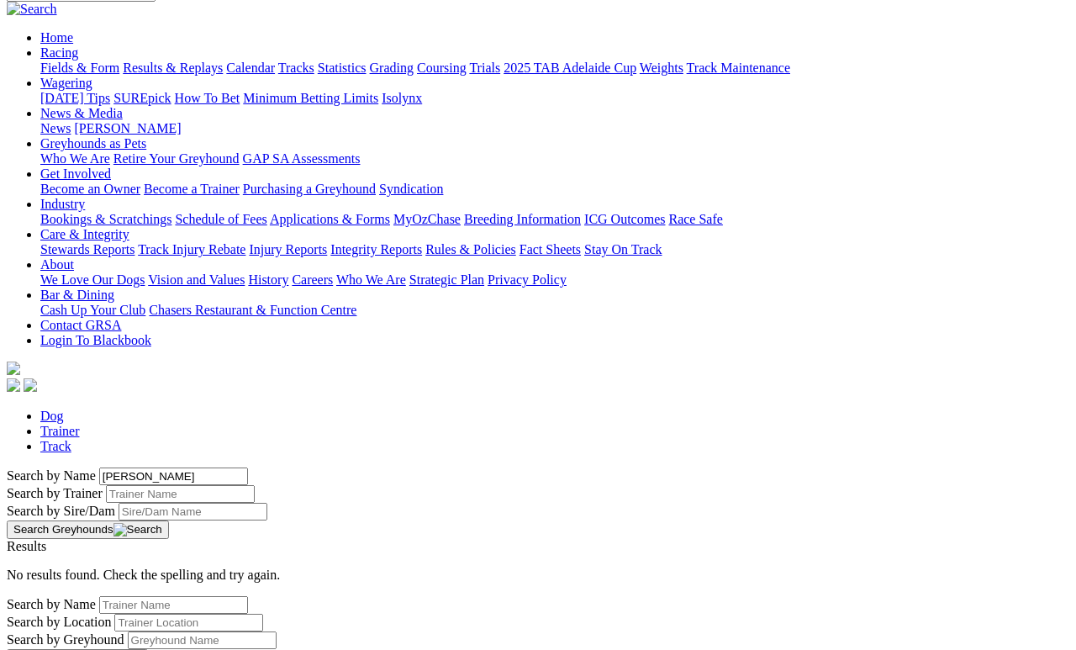
click at [169, 520] on button "Search Greyhounds" at bounding box center [88, 529] width 162 height 18
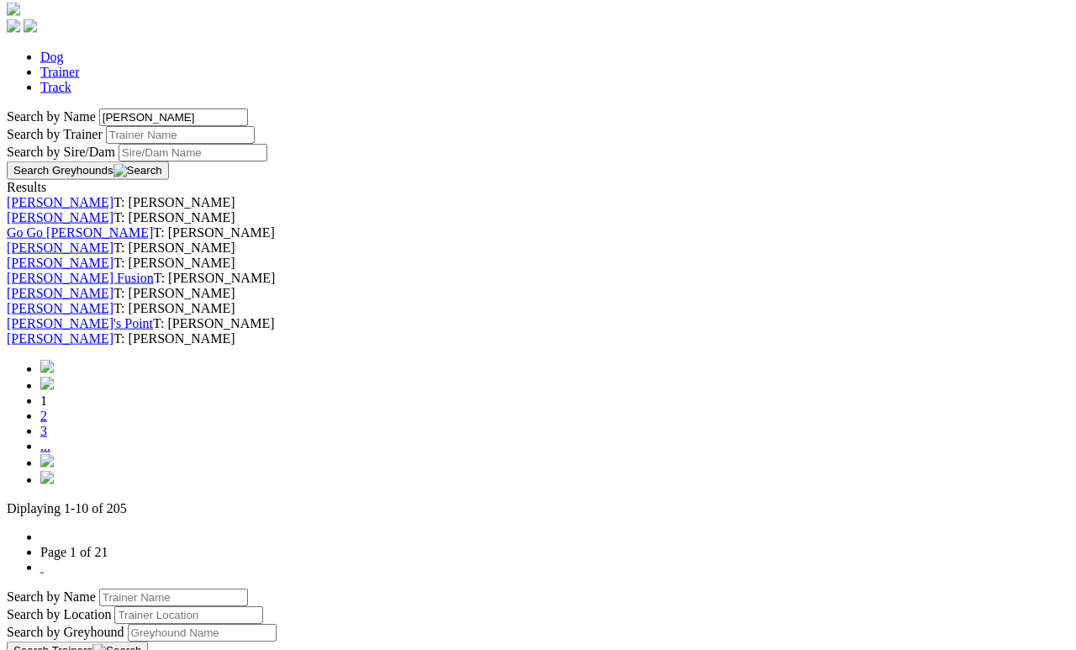
scroll to position [512, 0]
click at [113, 210] on link "[PERSON_NAME]" at bounding box center [60, 217] width 107 height 14
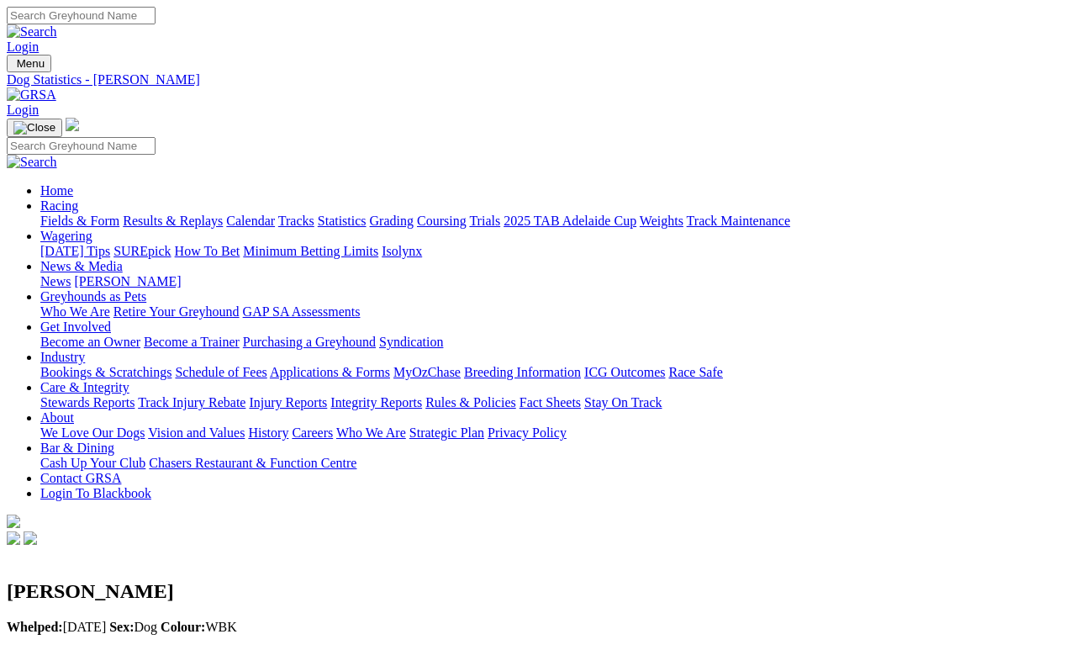
scroll to position [8, 0]
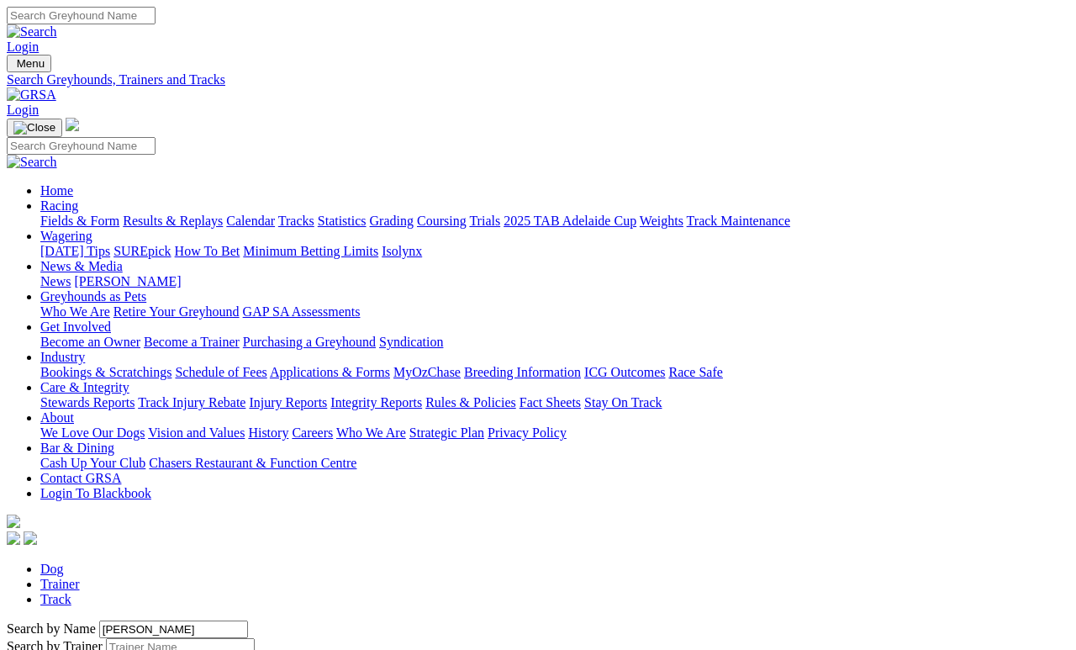
click at [197, 620] on input "[PERSON_NAME]" at bounding box center [173, 629] width 149 height 18
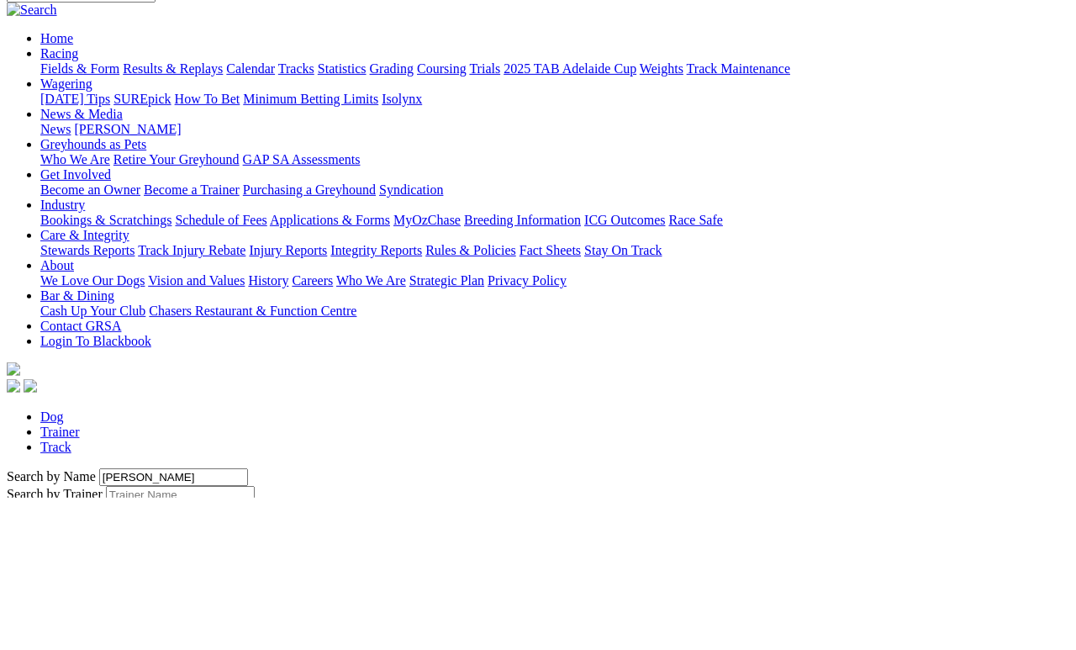
scroll to position [152, 0]
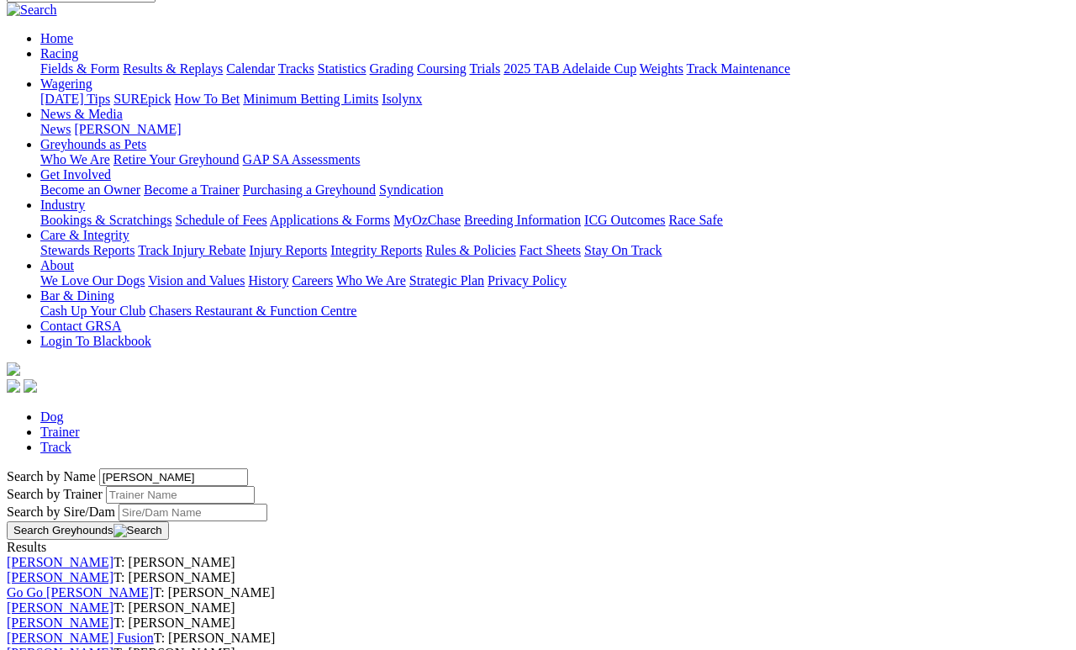
type input "[PERSON_NAME]"
click at [169, 521] on button "Search Greyhounds" at bounding box center [88, 530] width 162 height 18
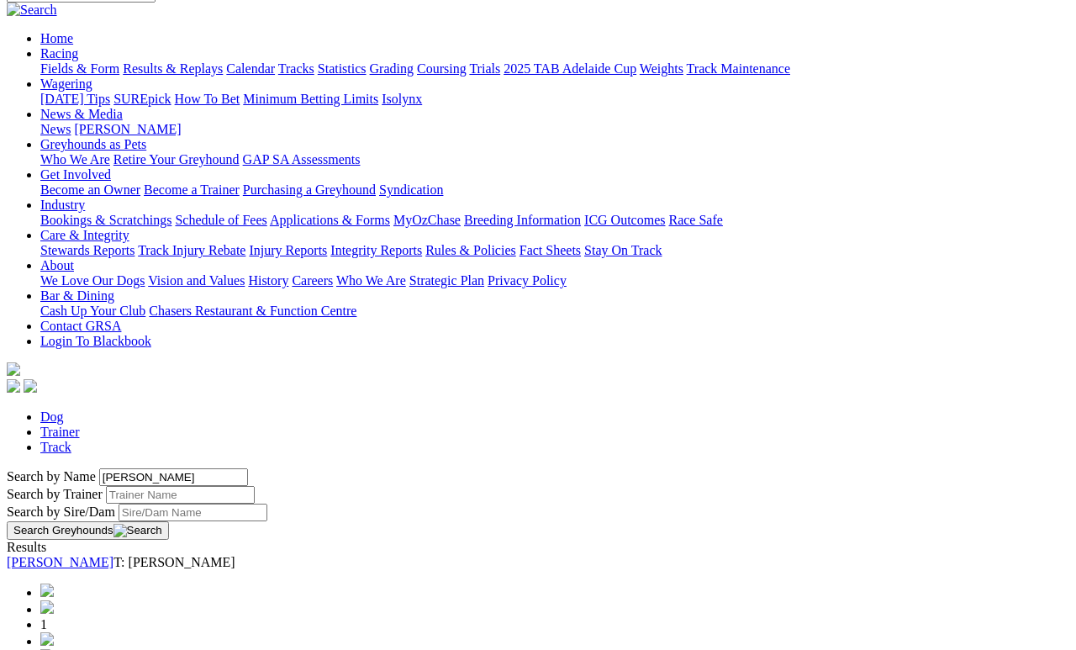
click at [192, 555] on div "[PERSON_NAME] T: [PERSON_NAME]" at bounding box center [538, 562] width 1062 height 15
click at [113, 555] on link "[PERSON_NAME]" at bounding box center [60, 562] width 107 height 14
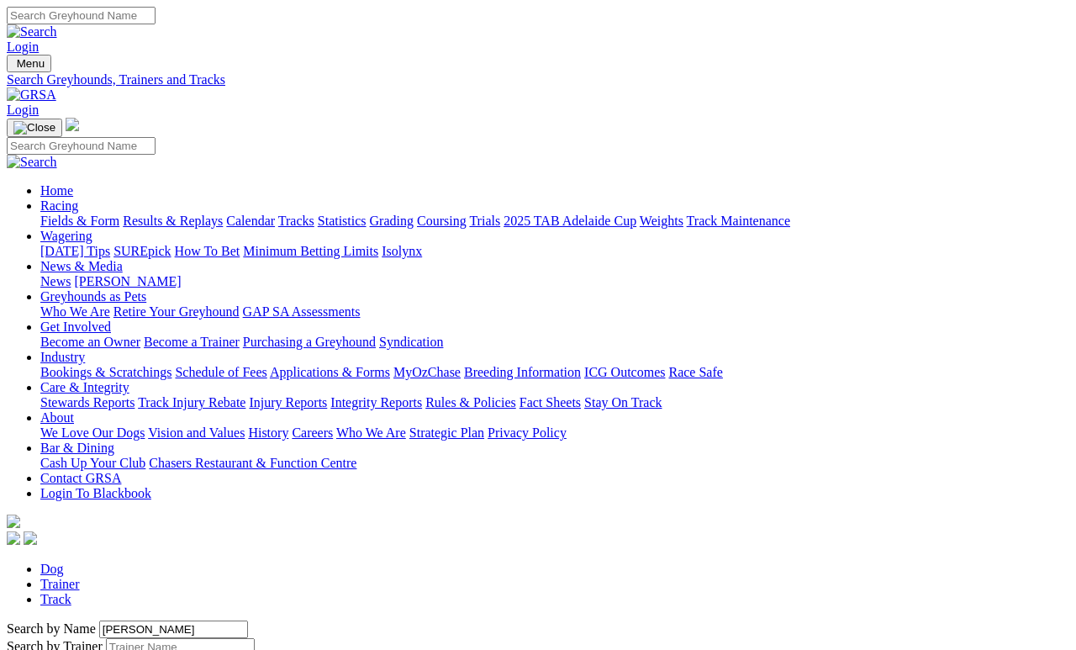
scroll to position [152, 0]
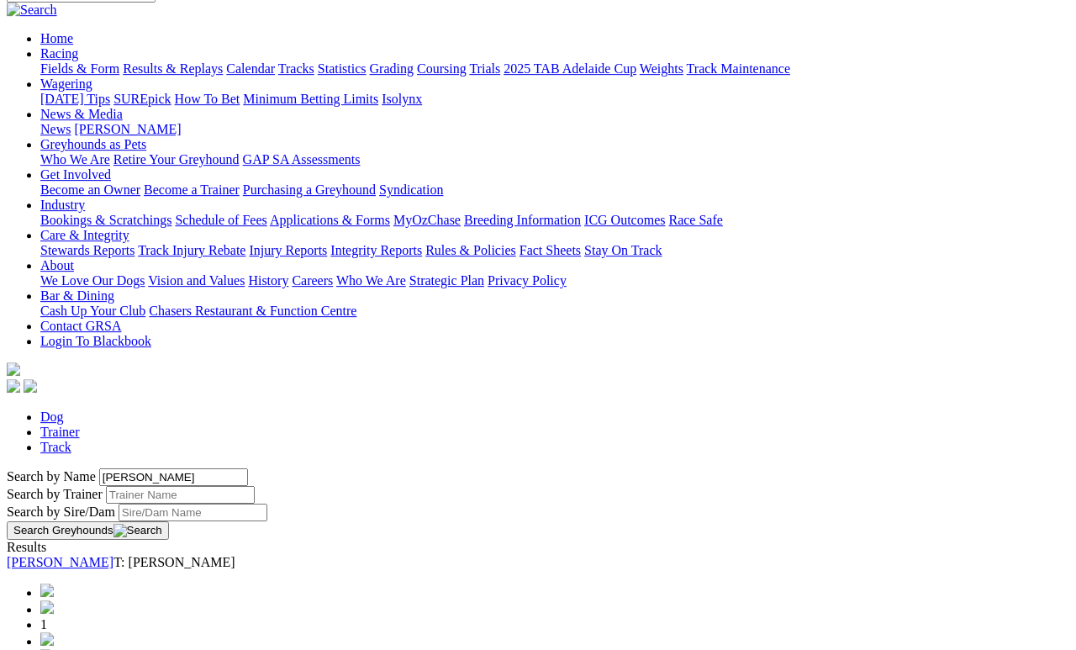
click at [163, 468] on input "Fernado" at bounding box center [173, 477] width 149 height 18
type input "F"
type input "Flash for cash"
click at [169, 521] on button "Search Greyhounds" at bounding box center [88, 530] width 162 height 18
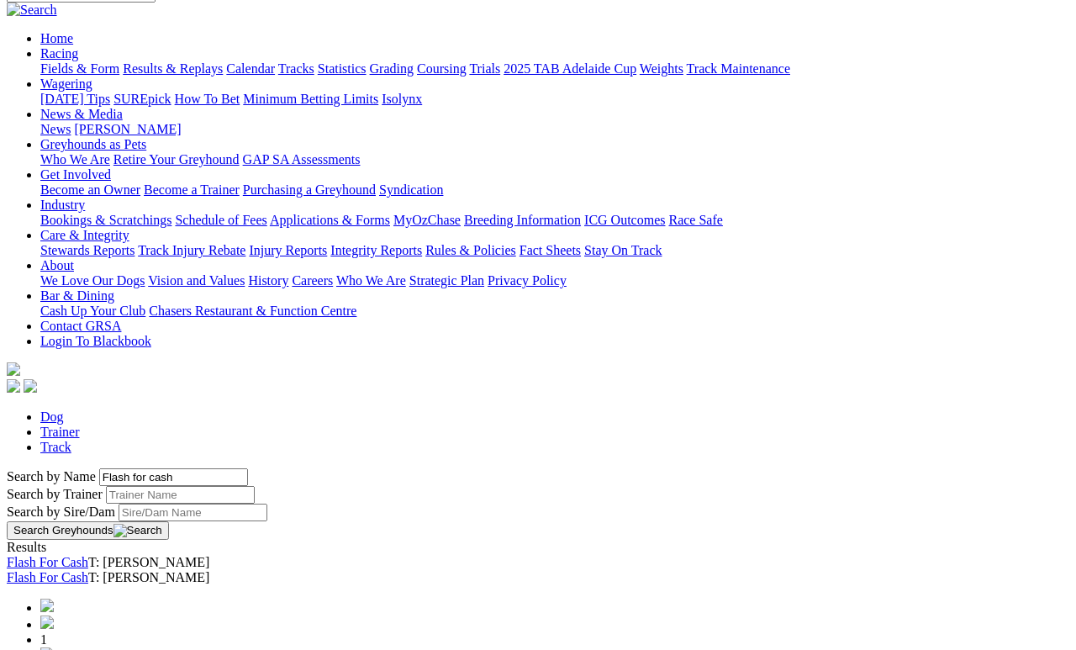
click at [169, 521] on button "Search Greyhounds" at bounding box center [88, 530] width 162 height 18
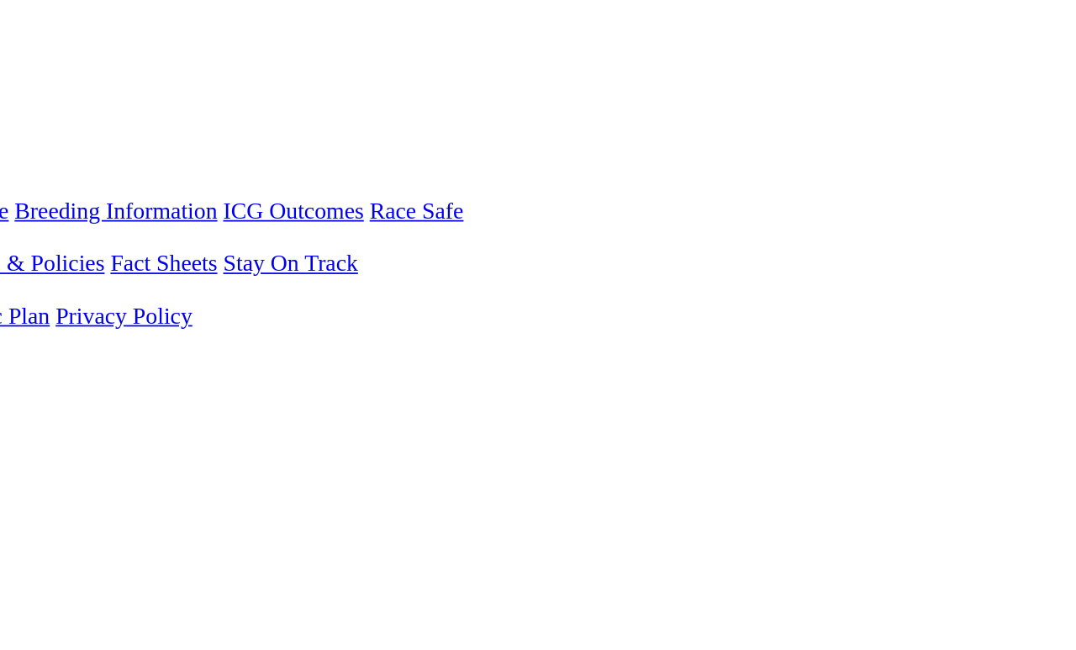
scroll to position [152, 150]
click at [169, 521] on button "Search Greyhounds" at bounding box center [88, 530] width 162 height 18
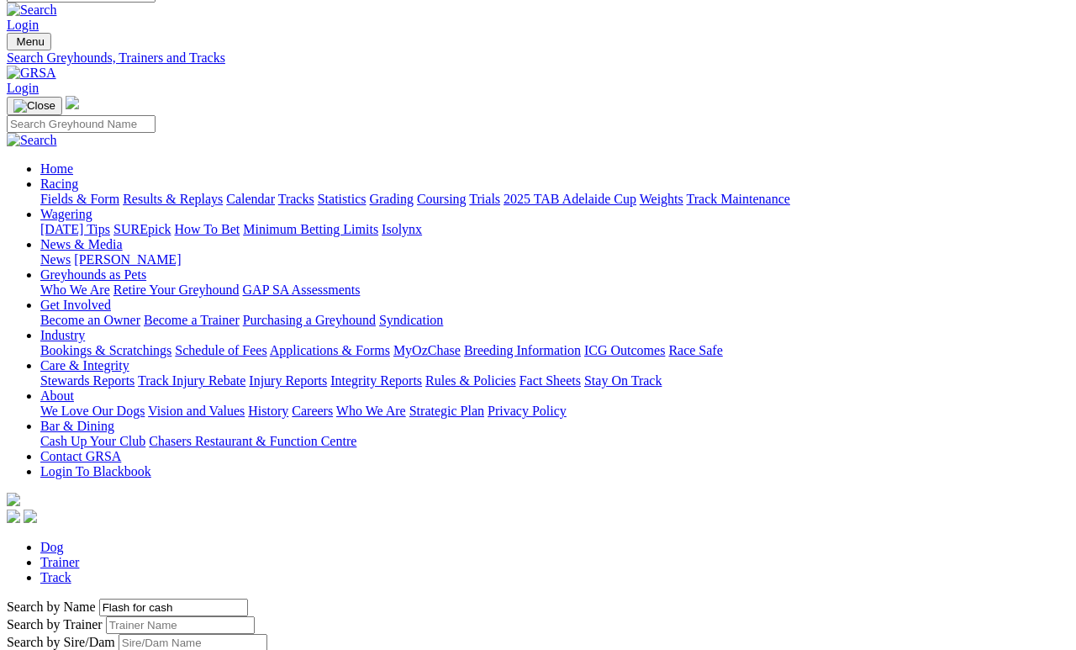
click at [169, 649] on button "Search Greyhounds" at bounding box center [88, 660] width 162 height 18
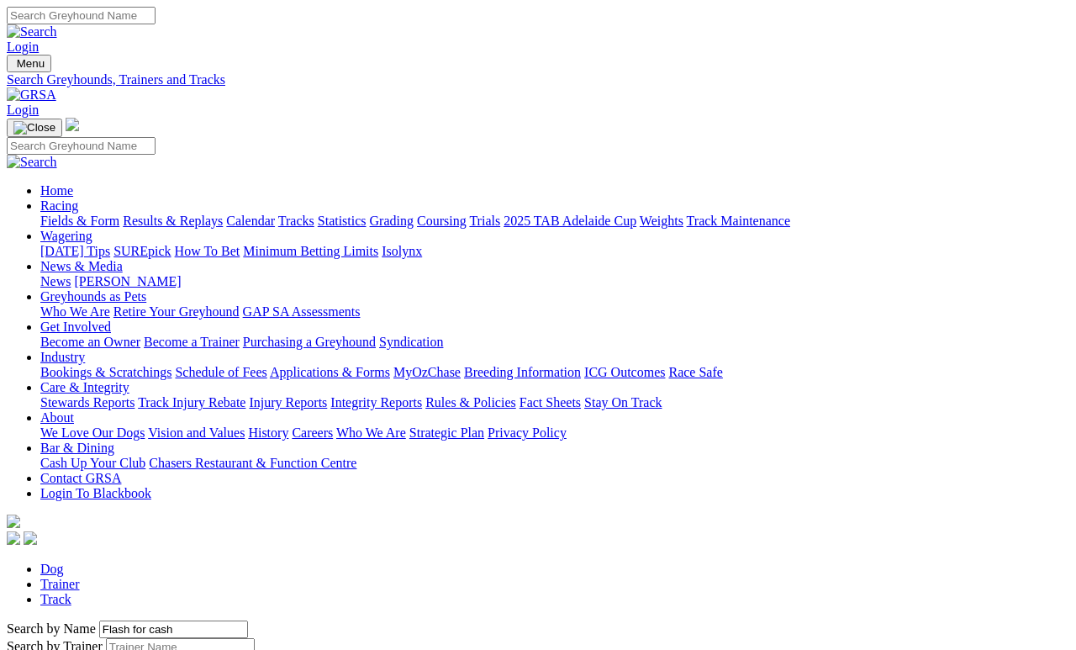
scroll to position [173, 0]
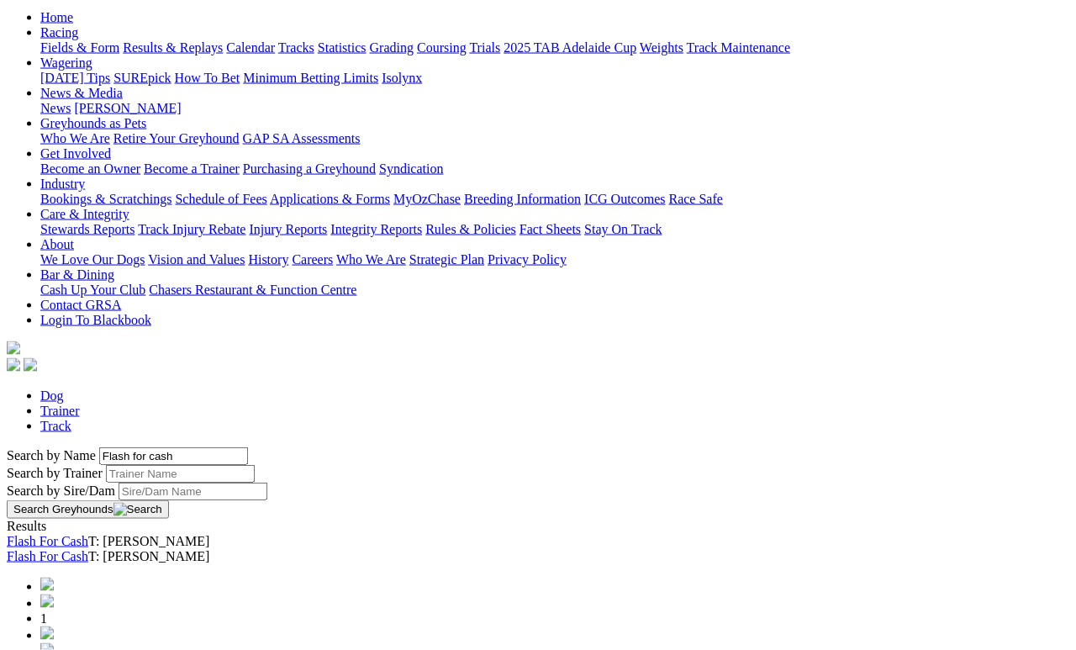
click at [88, 549] on link "Flash For Cash" at bounding box center [48, 556] width 82 height 14
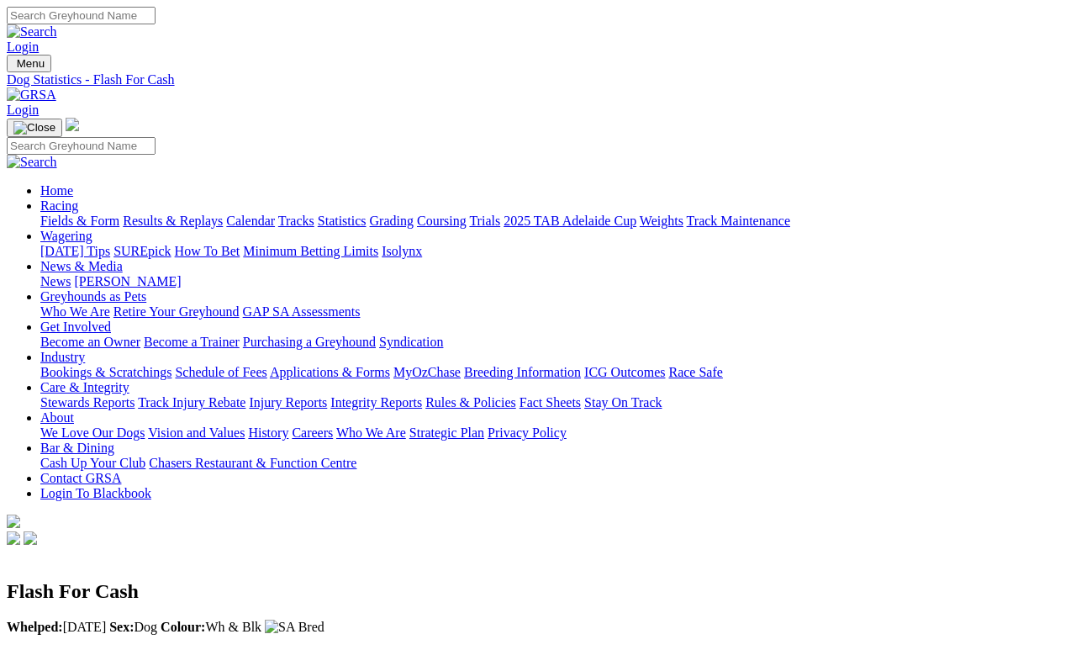
scroll to position [8, 0]
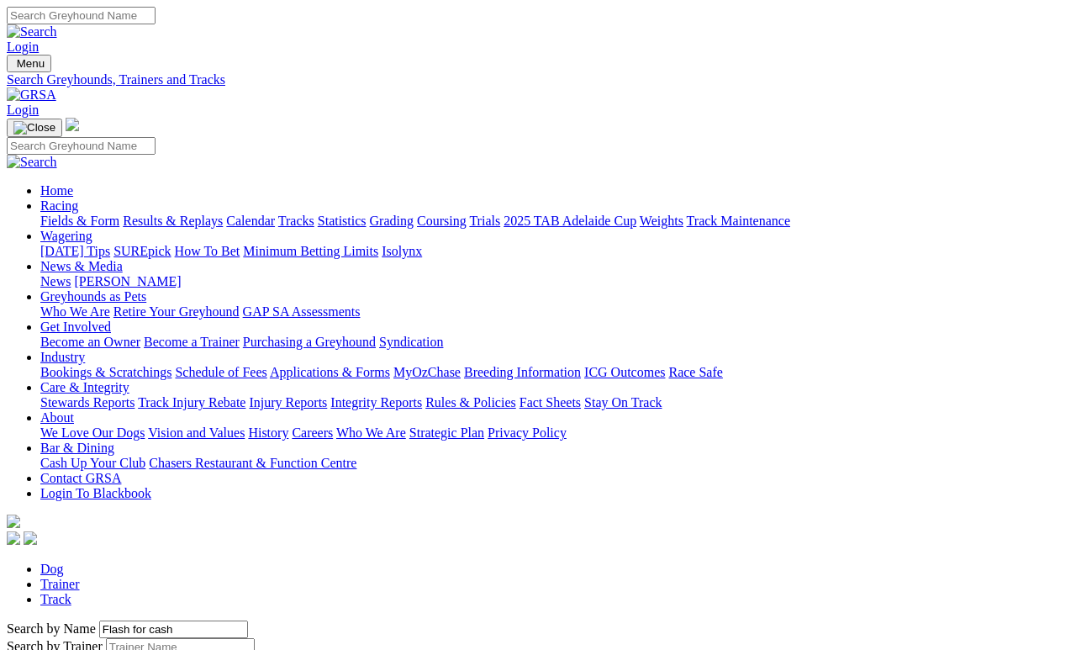
click at [173, 620] on input "Flash for cash" at bounding box center [173, 629] width 149 height 18
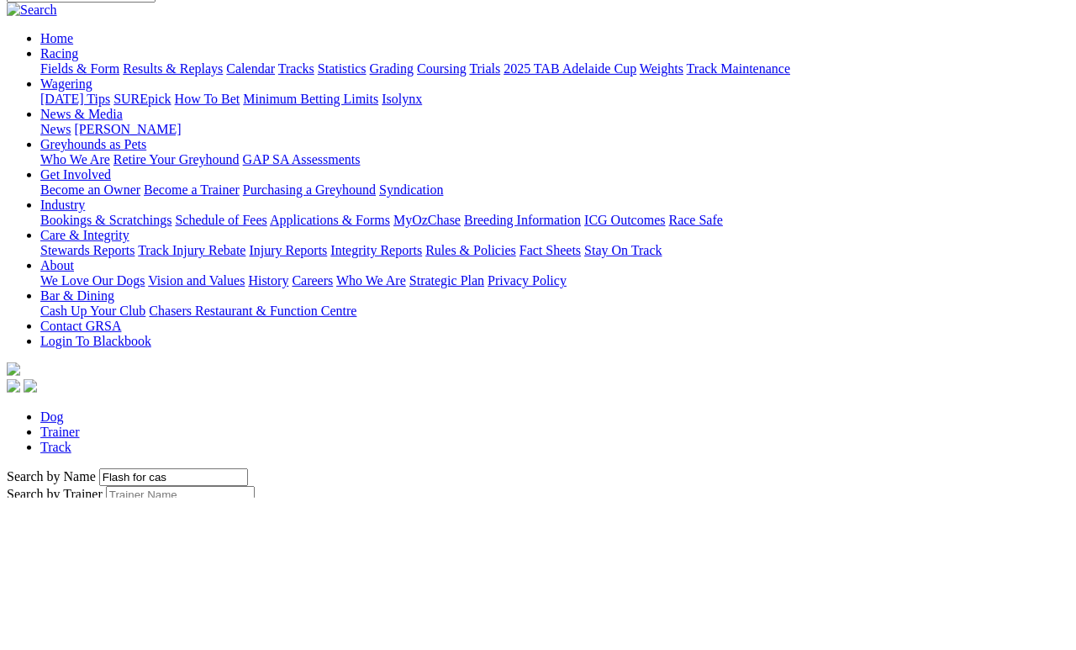
type input "Flash for ca"
